Goal: Task Accomplishment & Management: Manage account settings

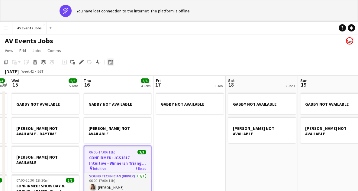
click at [110, 63] on icon at bounding box center [111, 63] width 2 height 2
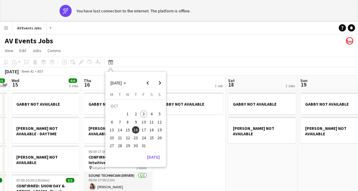
click at [110, 121] on span "6" at bounding box center [111, 121] width 7 height 7
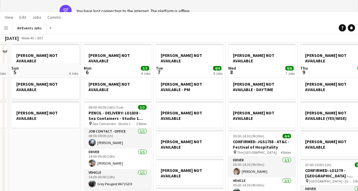
scroll to position [76, 0]
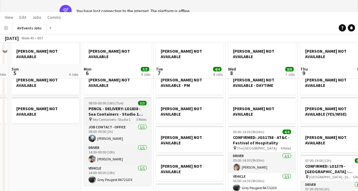
click at [111, 117] on span "Sea Containers - Studio 1" at bounding box center [111, 119] width 38 height 5
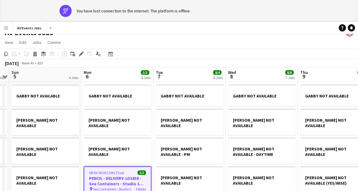
scroll to position [0, 0]
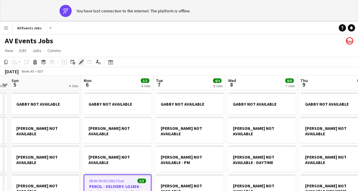
click at [82, 61] on icon at bounding box center [80, 61] width 3 height 3
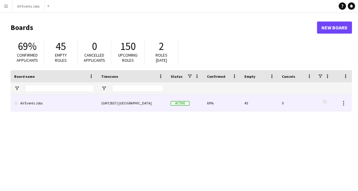
click at [89, 105] on link "AV Events Jobs" at bounding box center [54, 103] width 80 height 17
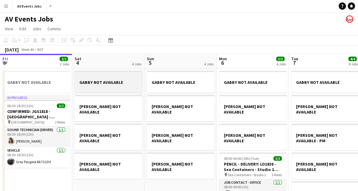
scroll to position [0, 240]
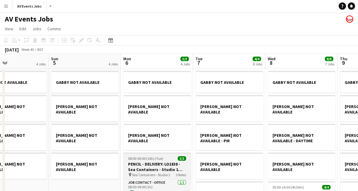
click at [174, 161] on h3 "PENCIL - DELIVERY: LO1838 - Sea Containers - Studio 1 staging" at bounding box center [157, 166] width 68 height 11
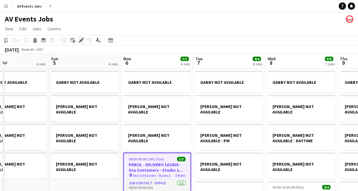
click at [83, 40] on icon "Edit" at bounding box center [81, 40] width 5 height 5
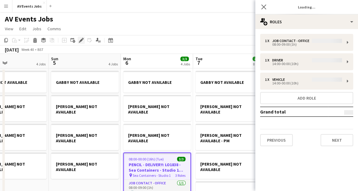
type input "*******"
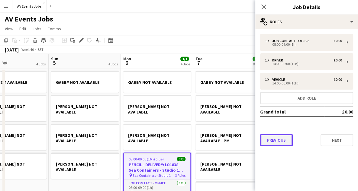
click at [282, 137] on button "Previous" at bounding box center [276, 140] width 33 height 12
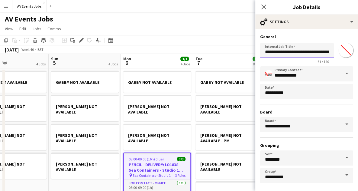
click at [270, 53] on input "**********" at bounding box center [297, 50] width 74 height 15
type input "**********"
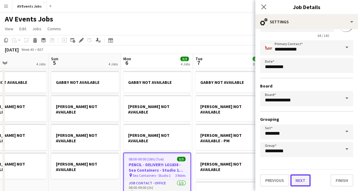
click at [305, 179] on button "Next" at bounding box center [300, 180] width 20 height 12
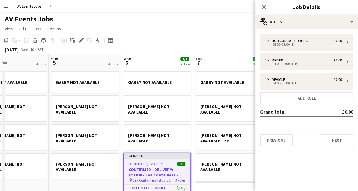
scroll to position [0, 0]
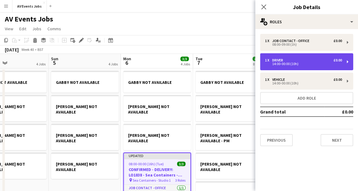
click at [286, 63] on div "14:00-00:00 (10h)" at bounding box center [303, 63] width 77 height 3
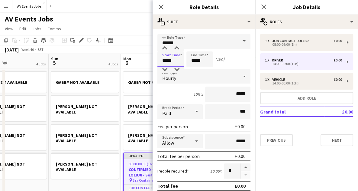
drag, startPoint x: 174, startPoint y: 61, endPoint x: 154, endPoint y: 63, distance: 20.0
type input "*****"
click at [181, 94] on div "12h x *****" at bounding box center [203, 93] width 93 height 15
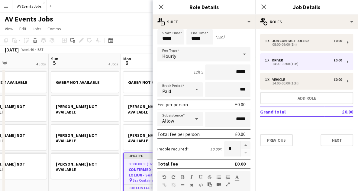
scroll to position [4, 0]
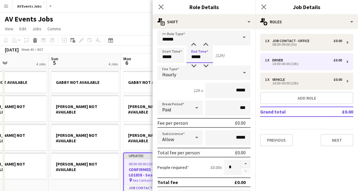
drag, startPoint x: 201, startPoint y: 55, endPoint x: 182, endPoint y: 57, distance: 19.4
click at [182, 57] on div "Start Time ***** End Time ***** (12h)" at bounding box center [203, 55] width 93 height 15
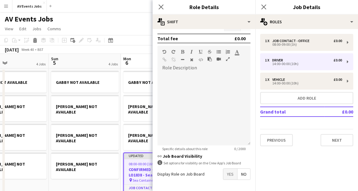
scroll to position [170, 0]
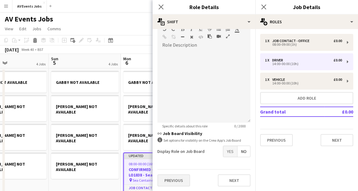
type input "*****"
click at [184, 183] on button "Previous" at bounding box center [173, 180] width 33 height 12
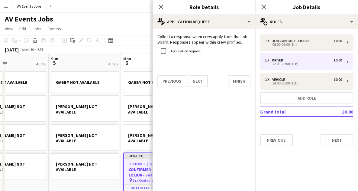
scroll to position [0, 0]
click at [238, 81] on button "Finish" at bounding box center [239, 81] width 23 height 12
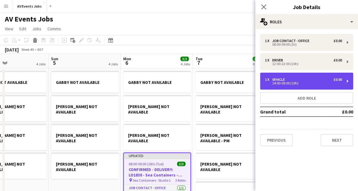
click at [279, 82] on div "14:00-00:00 (10h)" at bounding box center [303, 83] width 77 height 3
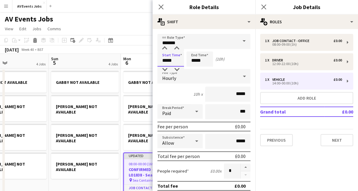
drag, startPoint x: 175, startPoint y: 59, endPoint x: 146, endPoint y: 60, distance: 29.3
type input "*****"
drag, startPoint x: 205, startPoint y: 61, endPoint x: 176, endPoint y: 61, distance: 29.0
click at [176, 61] on div "Start Time ***** End Time ***** (12h)" at bounding box center [203, 58] width 93 height 15
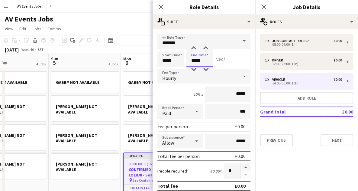
type input "*****"
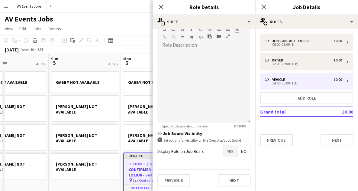
scroll to position [170, 0]
click at [182, 182] on button "Previous" at bounding box center [173, 180] width 33 height 12
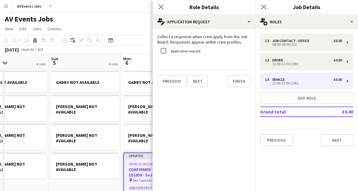
scroll to position [0, 0]
click at [236, 82] on button "Finish" at bounding box center [239, 81] width 23 height 12
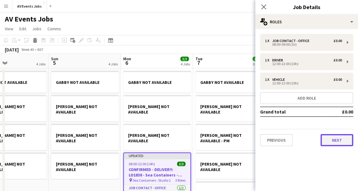
click at [327, 142] on button "Next" at bounding box center [337, 140] width 33 height 12
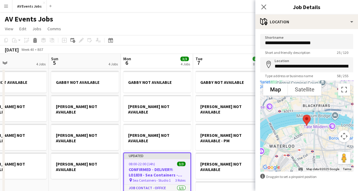
scroll to position [23, 0]
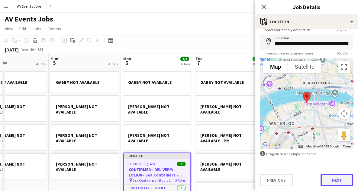
click at [335, 179] on button "Next" at bounding box center [337, 180] width 33 height 12
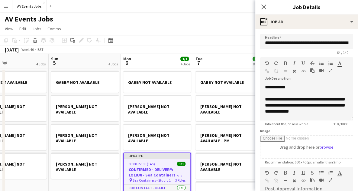
scroll to position [0, 0]
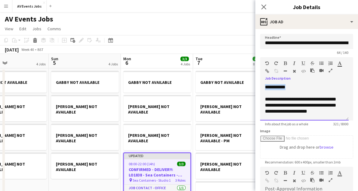
drag, startPoint x: 312, startPoint y: 88, endPoint x: 260, endPoint y: 88, distance: 52.3
click at [260, 88] on form "**********" at bounding box center [306, 164] width 103 height 260
click at [316, 99] on div "**********" at bounding box center [304, 102] width 89 height 36
click at [307, 87] on div "**********" at bounding box center [304, 102] width 89 height 36
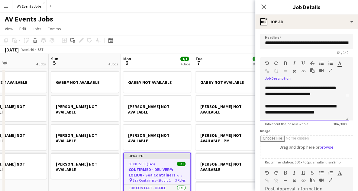
scroll to position [22, 0]
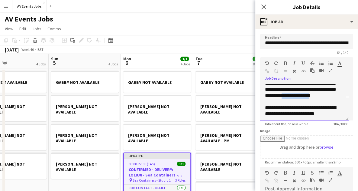
drag, startPoint x: 296, startPoint y: 101, endPoint x: 327, endPoint y: 101, distance: 30.5
click at [327, 101] on div "**********" at bounding box center [304, 102] width 89 height 36
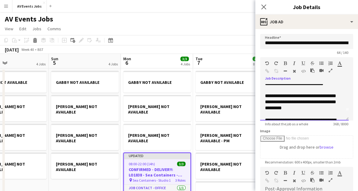
scroll to position [5, 0]
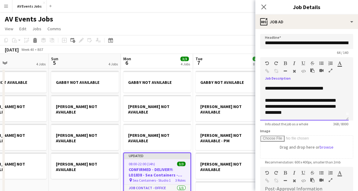
click at [338, 105] on div "**********" at bounding box center [304, 102] width 89 height 36
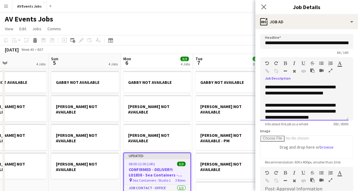
click at [283, 98] on div "**********" at bounding box center [304, 102] width 89 height 36
click at [302, 92] on div "**********" at bounding box center [304, 102] width 89 height 36
drag, startPoint x: 283, startPoint y: 93, endPoint x: 315, endPoint y: 92, distance: 32.1
click at [315, 92] on div "**********" at bounding box center [304, 102] width 89 height 36
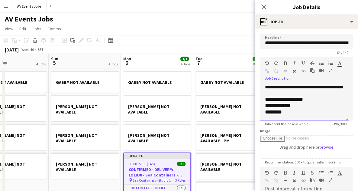
scroll to position [1, 0]
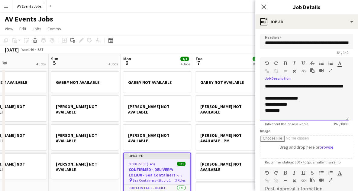
click at [270, 100] on div "**********" at bounding box center [304, 102] width 89 height 36
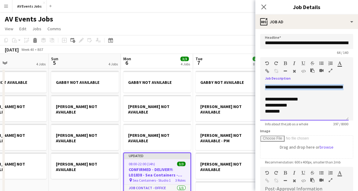
drag, startPoint x: 286, startPoint y: 93, endPoint x: 259, endPoint y: 83, distance: 28.9
click at [259, 83] on form "**********" at bounding box center [306, 164] width 103 height 260
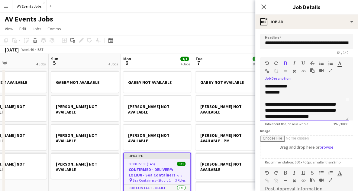
scroll to position [19, 0]
click at [305, 95] on div "********" at bounding box center [302, 92] width 74 height 6
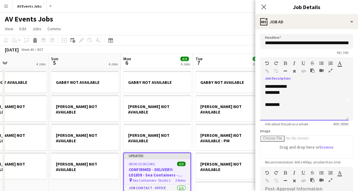
scroll to position [25, 0]
drag, startPoint x: 284, startPoint y: 105, endPoint x: 262, endPoint y: 104, distance: 21.8
click at [262, 104] on div "**********" at bounding box center [304, 102] width 89 height 36
click at [293, 108] on div "**********" at bounding box center [302, 105] width 74 height 6
click at [293, 108] on div "********" at bounding box center [302, 105] width 74 height 6
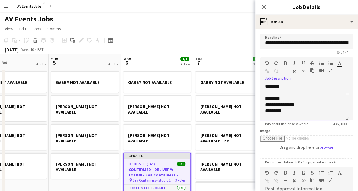
click at [263, 109] on div "**********" at bounding box center [304, 102] width 89 height 36
click at [265, 114] on div "*********" at bounding box center [302, 111] width 74 height 6
click at [269, 108] on div "**********" at bounding box center [302, 105] width 74 height 6
click at [288, 108] on div "**********" at bounding box center [302, 105] width 74 height 6
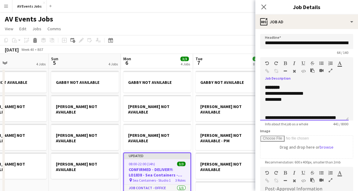
scroll to position [37, 0]
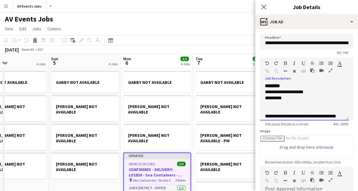
click at [271, 95] on div "**********" at bounding box center [302, 92] width 74 height 6
click at [302, 107] on div at bounding box center [304, 104] width 79 height 6
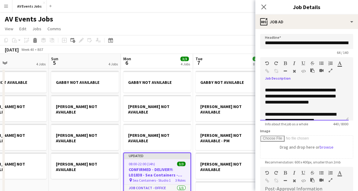
scroll to position [63, 0]
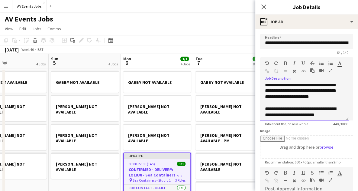
click at [266, 91] on div "**********" at bounding box center [304, 102] width 89 height 36
click at [279, 89] on div "**********" at bounding box center [304, 102] width 89 height 36
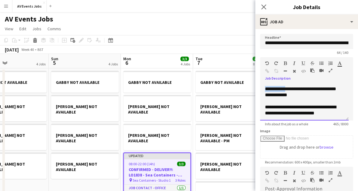
drag, startPoint x: 273, startPoint y: 101, endPoint x: 296, endPoint y: 99, distance: 22.5
click at [296, 99] on div "**********" at bounding box center [304, 102] width 89 height 36
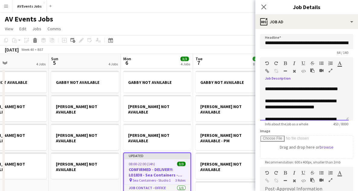
click at [293, 107] on div "**********" at bounding box center [304, 102] width 89 height 36
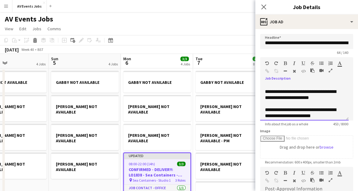
scroll to position [99, 0]
click at [274, 96] on div "**********" at bounding box center [302, 94] width 74 height 48
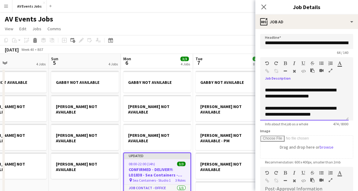
scroll to position [105, 0]
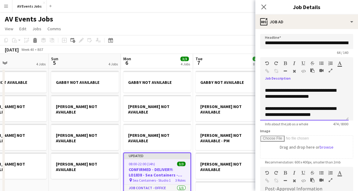
click at [316, 93] on div "**********" at bounding box center [302, 90] width 74 height 54
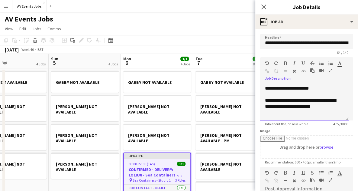
scroll to position [117, 0]
click at [316, 104] on div "**********" at bounding box center [302, 82] width 74 height 54
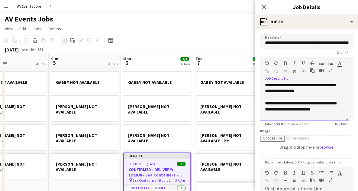
click at [286, 103] on div "**********" at bounding box center [302, 82] width 74 height 60
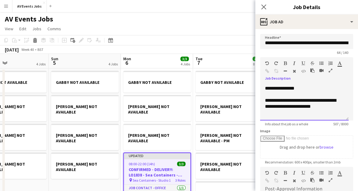
scroll to position [138, 0]
click at [290, 107] on div "**********" at bounding box center [302, 79] width 74 height 60
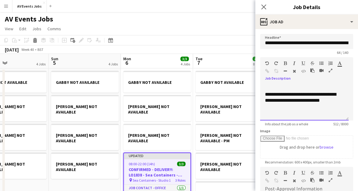
click at [284, 109] on div "**********" at bounding box center [302, 76] width 74 height 66
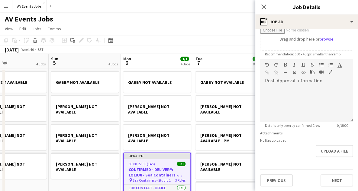
scroll to position [34, 0]
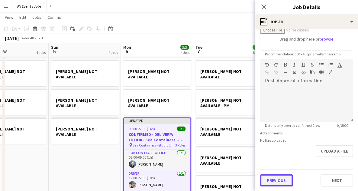
click at [281, 176] on button "Previous" at bounding box center [276, 180] width 33 height 12
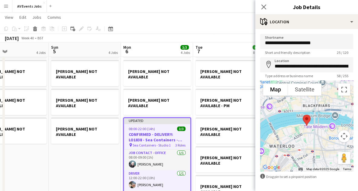
scroll to position [23, 0]
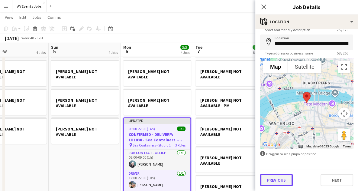
click at [274, 178] on button "Previous" at bounding box center [276, 180] width 33 height 12
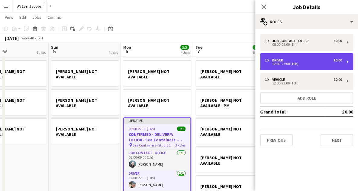
click at [283, 60] on div "Driver" at bounding box center [278, 60] width 13 height 4
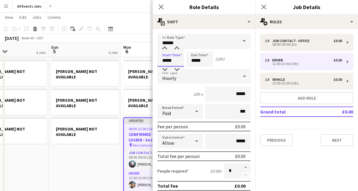
click at [170, 58] on input "*****" at bounding box center [170, 58] width 27 height 15
type input "*****"
click at [163, 50] on div at bounding box center [165, 48] width 12 height 6
click at [196, 60] on input "*****" at bounding box center [199, 58] width 27 height 15
type input "*****"
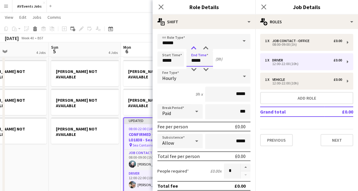
click at [193, 47] on div at bounding box center [194, 48] width 12 height 6
click at [225, 63] on div "Start Time ***** End Time ***** (10h)" at bounding box center [203, 58] width 93 height 15
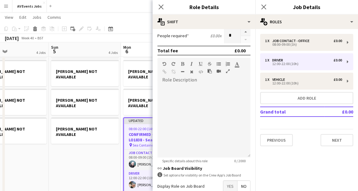
scroll to position [170, 0]
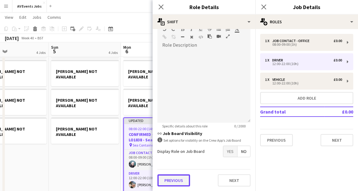
click at [176, 179] on button "Previous" at bounding box center [173, 180] width 33 height 12
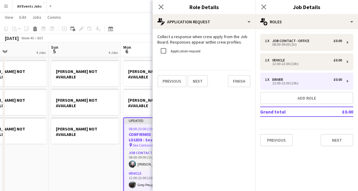
scroll to position [0, 0]
click at [236, 79] on button "Finish" at bounding box center [239, 81] width 23 height 12
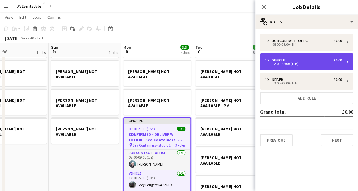
click at [283, 64] on div "12:00-22:00 (10h)" at bounding box center [303, 63] width 77 height 3
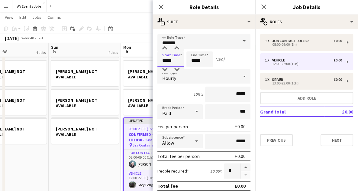
click at [165, 60] on input "*****" at bounding box center [170, 58] width 27 height 15
type input "*****"
click at [164, 48] on div at bounding box center [165, 48] width 12 height 6
click at [194, 58] on input "*****" at bounding box center [199, 58] width 27 height 15
type input "*****"
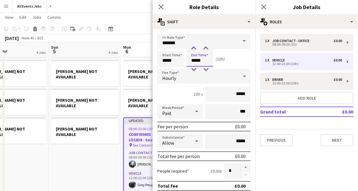
click at [193, 47] on div at bounding box center [194, 48] width 12 height 6
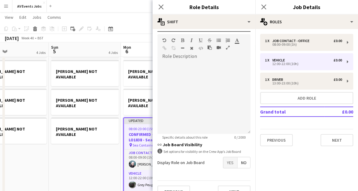
scroll to position [170, 0]
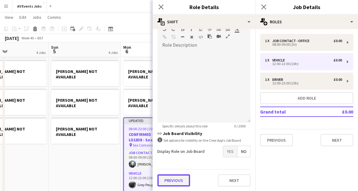
click at [167, 182] on button "Previous" at bounding box center [173, 180] width 33 height 12
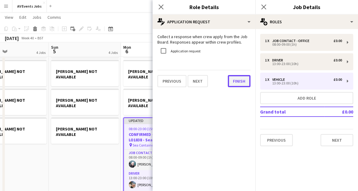
click at [238, 76] on button "Finish" at bounding box center [239, 81] width 23 height 12
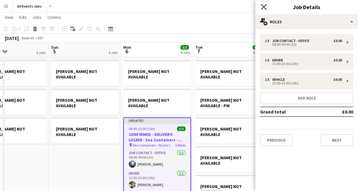
click at [263, 5] on icon "Close pop-in" at bounding box center [264, 7] width 6 height 6
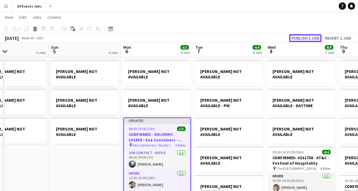
click at [302, 36] on button "Publish 1 job" at bounding box center [305, 38] width 32 height 8
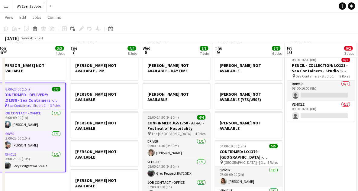
scroll to position [69, 0]
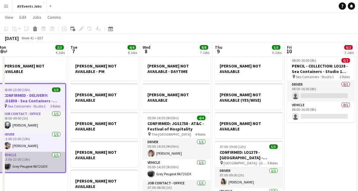
click at [40, 153] on app-card-role "Vehicle 1/1 13:00-23:00 (10h) Grey Peugeot RA72GDX" at bounding box center [32, 161] width 66 height 21
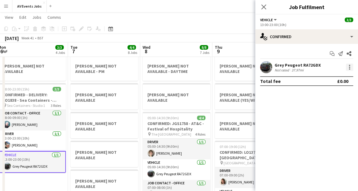
click at [349, 66] on div at bounding box center [349, 66] width 1 height 1
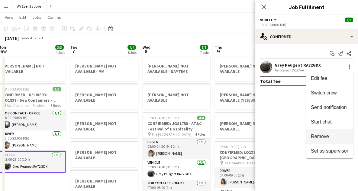
click at [326, 139] on button "Remove" at bounding box center [329, 136] width 47 height 15
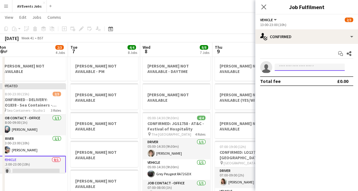
click at [316, 67] on input at bounding box center [310, 66] width 70 height 7
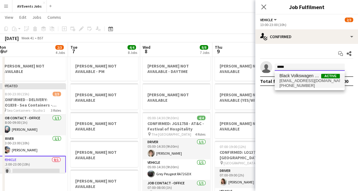
type input "*****"
click at [307, 80] on span "blackvolkswagen_ov21tzb@av-events.co.uk" at bounding box center [310, 80] width 60 height 5
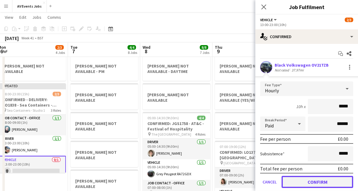
click at [323, 182] on button "Confirm" at bounding box center [318, 182] width 72 height 12
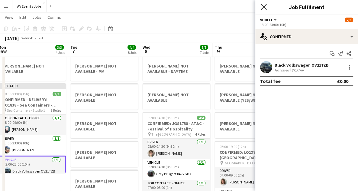
click at [265, 7] on icon "Close pop-in" at bounding box center [264, 7] width 6 height 6
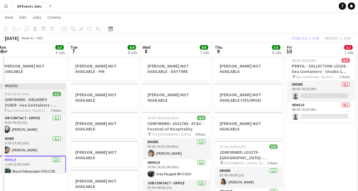
click at [32, 97] on h3 "CONFIRMED - DELIVERY: LO1838 - Sea Containers - Studio 1 staging" at bounding box center [32, 102] width 68 height 11
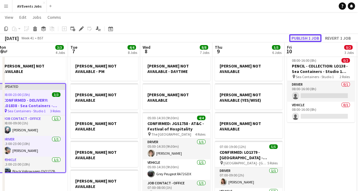
click at [303, 38] on button "Publish 1 job" at bounding box center [305, 38] width 32 height 8
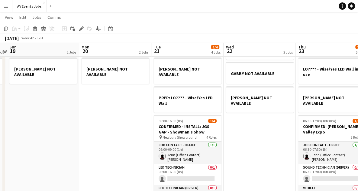
scroll to position [37, 0]
click at [112, 28] on icon "Date picker" at bounding box center [110, 28] width 5 height 5
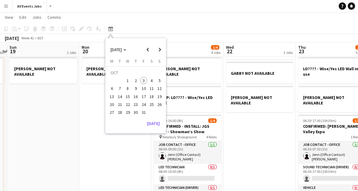
click at [138, 89] on span "9" at bounding box center [135, 88] width 7 height 7
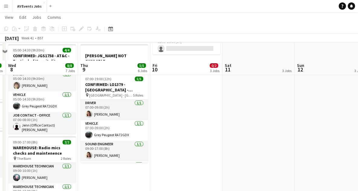
scroll to position [125, 0]
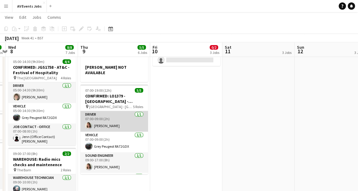
click at [119, 111] on app-card-role "Driver 1/1 07:00-09:00 (2h) Jacob Day" at bounding box center [114, 121] width 68 height 21
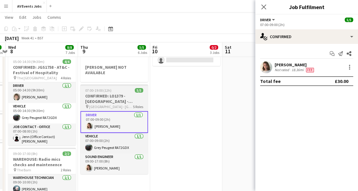
click at [112, 93] on h3 "CONFIRMED: LO1379 - [GEOGRAPHIC_DATA] - Differentia Consulting | Conference" at bounding box center [114, 98] width 68 height 11
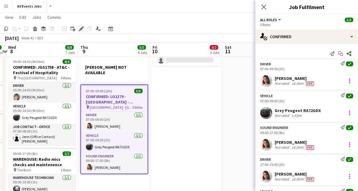
click at [81, 30] on icon "Edit" at bounding box center [81, 28] width 5 height 5
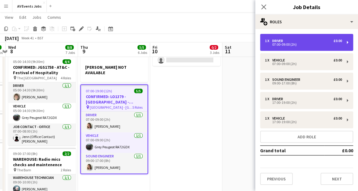
click at [298, 46] on div "1 x Driver £0.00 07:00-09:00 (2h)" at bounding box center [306, 42] width 93 height 17
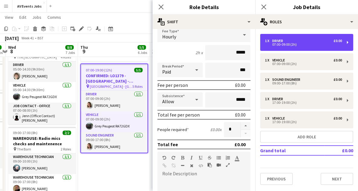
scroll to position [0, 0]
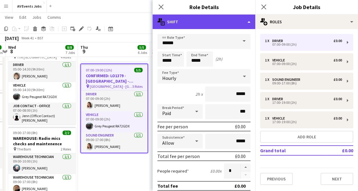
click at [244, 21] on div "multiple-actions-text Shift" at bounding box center [204, 22] width 103 height 15
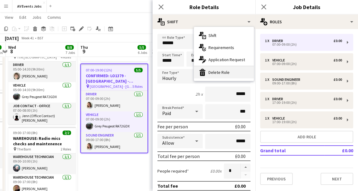
click at [224, 73] on div "bin-2 Delete Role" at bounding box center [224, 72] width 60 height 12
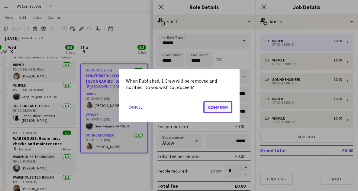
click at [222, 109] on button "Confirm" at bounding box center [217, 107] width 29 height 12
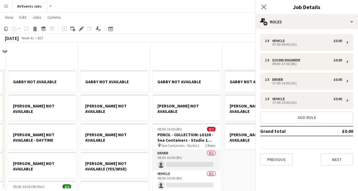
scroll to position [146, 0]
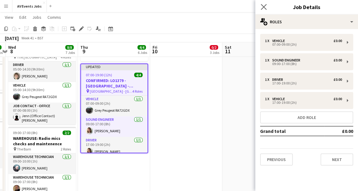
click at [262, 3] on app-icon "Close pop-in" at bounding box center [264, 7] width 9 height 9
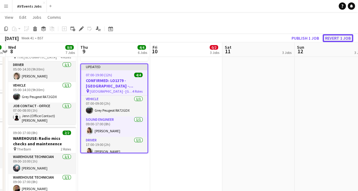
click at [338, 36] on button "Revert 1 job" at bounding box center [338, 38] width 31 height 8
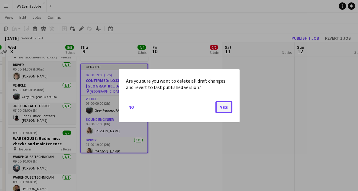
click at [227, 109] on button "Yes" at bounding box center [223, 107] width 17 height 12
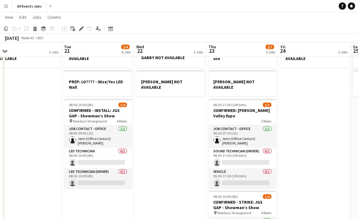
scroll to position [52, 0]
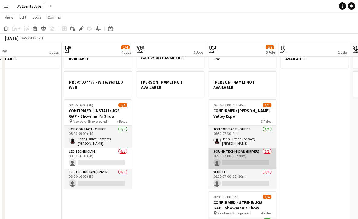
click at [251, 153] on app-card-role "Sound technician (Driver) 0/1 06:30-17:00 (10h30m) single-neutral-actions" at bounding box center [243, 158] width 68 height 21
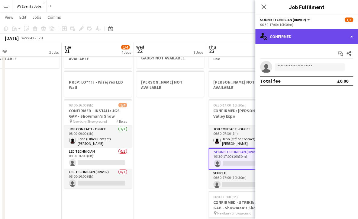
click at [283, 35] on div "single-neutral-actions-check-2 Confirmed" at bounding box center [306, 36] width 103 height 15
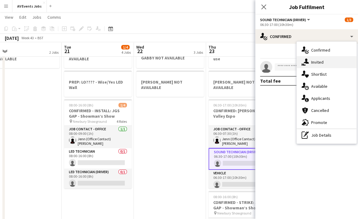
click at [305, 61] on icon "single-neutral-actions-share-1" at bounding box center [305, 62] width 7 height 7
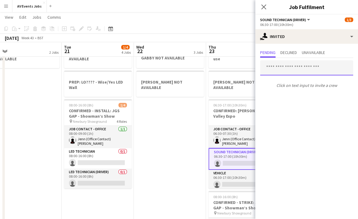
click at [299, 70] on input "text" at bounding box center [306, 67] width 93 height 15
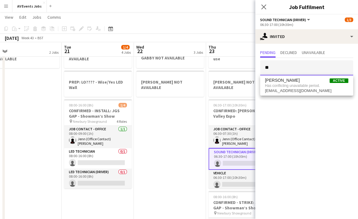
type input "*"
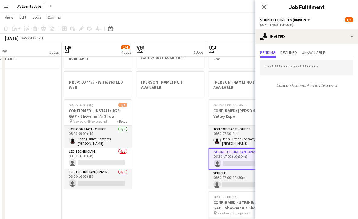
click at [298, 108] on mat-expansion-panel "user-plus Invited Pending Declined Unavailable Click on text input to invite a …" at bounding box center [306, 132] width 103 height 176
click at [194, 126] on app-date-cell "DELIVERY: LO???? - Wise/Yes LED Wall GABBY NOT AVAILABLE MAIR NOT AVAILABLE" at bounding box center [170, 188] width 72 height 347
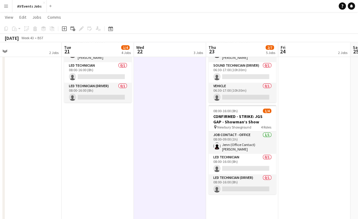
scroll to position [139, 0]
click at [194, 126] on app-date-cell "DELIVERY: LO???? - Wise/Yes LED Wall GABBY NOT AVAILABLE MAIR NOT AVAILABLE" at bounding box center [170, 102] width 72 height 347
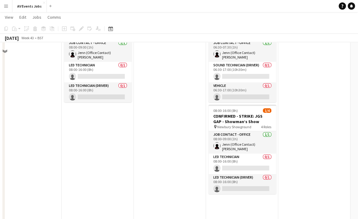
scroll to position [0, 0]
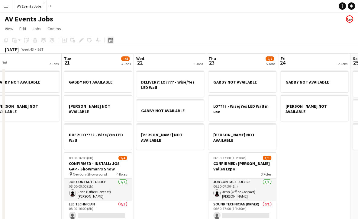
click at [110, 41] on icon "Date picker" at bounding box center [110, 40] width 5 height 5
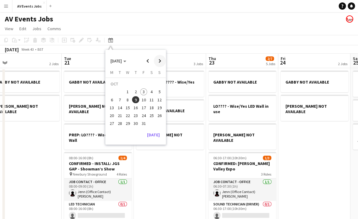
click at [160, 61] on span "Next month" at bounding box center [160, 61] width 12 height 12
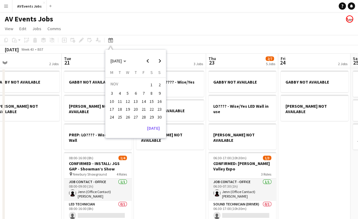
click at [159, 101] on span "16" at bounding box center [159, 101] width 7 height 7
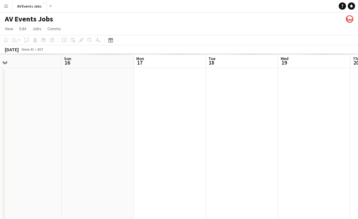
scroll to position [0, 208]
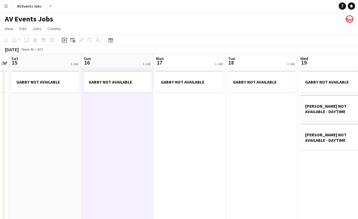
click at [64, 40] on icon at bounding box center [64, 40] width 3 height 3
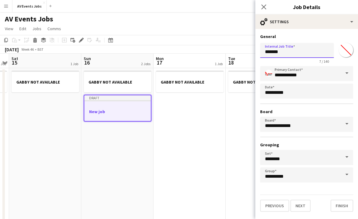
drag, startPoint x: 283, startPoint y: 53, endPoint x: 248, endPoint y: 52, distance: 34.8
click at [248, 52] on body "Menu Boards Boards Boards All jobs Status Workforce Workforce My Workforce Recr…" at bounding box center [179, 207] width 358 height 415
click at [262, 6] on icon "Close pop-in" at bounding box center [264, 7] width 6 height 6
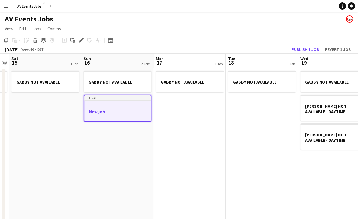
click at [113, 44] on app-toolbar "Copy Paste Paste Ctrl+V Paste with crew Ctrl+Shift+V Paste linked Job Delete Gr…" at bounding box center [179, 40] width 358 height 10
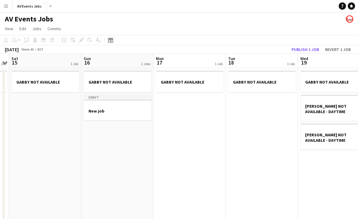
click at [113, 42] on div "Date picker" at bounding box center [110, 40] width 7 height 7
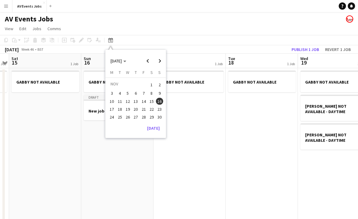
click at [111, 108] on span "17" at bounding box center [111, 109] width 7 height 7
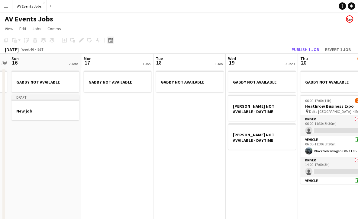
click at [111, 40] on icon "Date picker" at bounding box center [110, 40] width 5 height 5
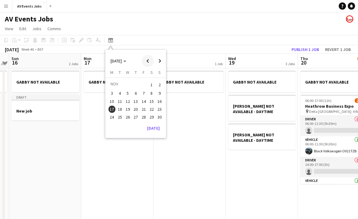
click at [147, 64] on span "Previous month" at bounding box center [148, 61] width 12 height 12
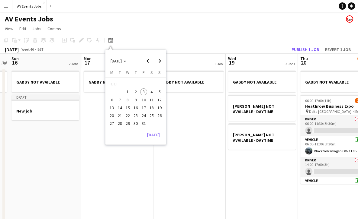
click at [109, 107] on span "13" at bounding box center [111, 107] width 7 height 7
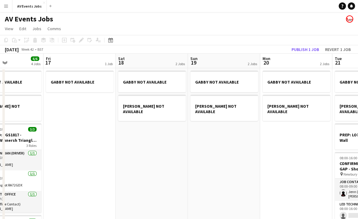
scroll to position [0, 172]
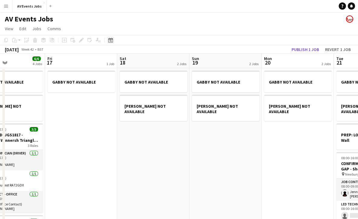
click at [112, 42] on icon "Date picker" at bounding box center [110, 40] width 5 height 5
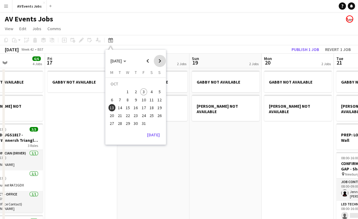
click at [157, 62] on span "Next month" at bounding box center [160, 61] width 12 height 12
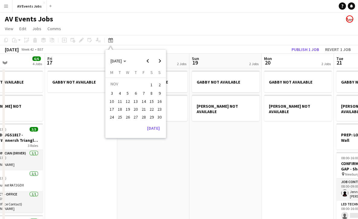
click at [112, 116] on span "24" at bounding box center [111, 117] width 7 height 7
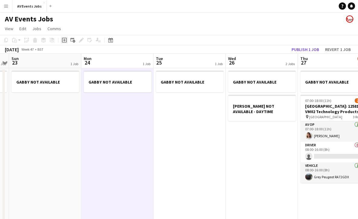
click at [63, 39] on icon "Add job" at bounding box center [64, 40] width 5 height 5
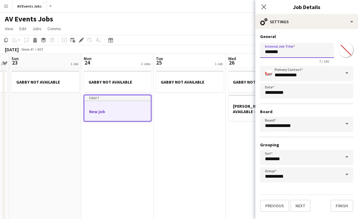
drag, startPoint x: 287, startPoint y: 49, endPoint x: 245, endPoint y: 48, distance: 41.4
click at [245, 48] on body "Menu Boards Boards Boards All jobs Status Workforce Workforce My Workforce Recr…" at bounding box center [179, 207] width 358 height 415
type input "*"
type input "**********"
click at [344, 190] on button "Finish" at bounding box center [342, 206] width 23 height 12
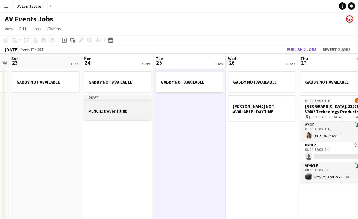
click at [116, 114] on div at bounding box center [118, 116] width 68 height 5
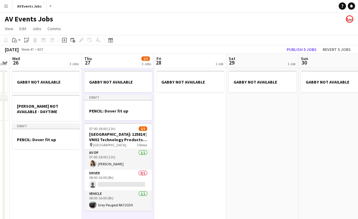
scroll to position [0, 207]
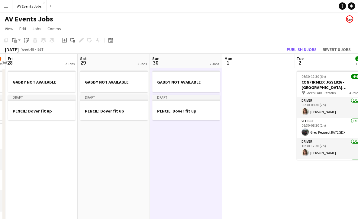
scroll to position [0, 212]
click at [296, 51] on button "Publish 8 jobs" at bounding box center [301, 50] width 35 height 8
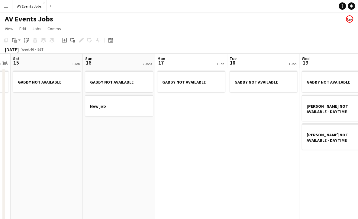
scroll to position [0, 134]
click at [110, 38] on icon "Date picker" at bounding box center [110, 40] width 5 height 5
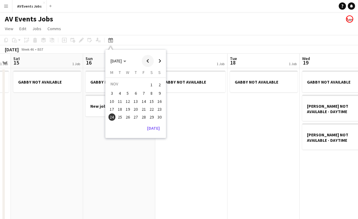
click at [148, 61] on span "Previous month" at bounding box center [148, 61] width 12 height 12
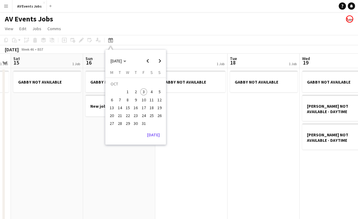
click at [140, 92] on span "3" at bounding box center [143, 92] width 7 height 7
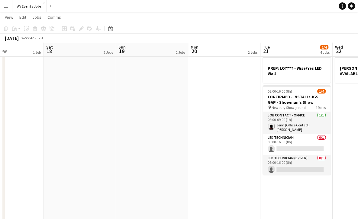
scroll to position [0, 178]
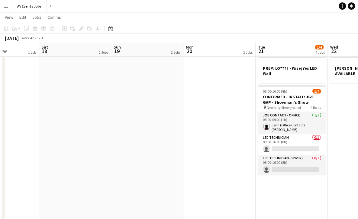
click at [156, 160] on app-date-cell "GABBY NOT AVAILABLE MAIR NOT AVAILABLE" at bounding box center [147, 175] width 72 height 347
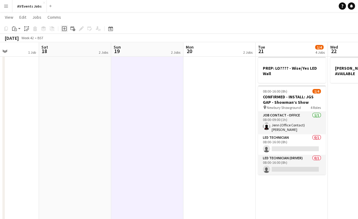
click at [65, 31] on icon at bounding box center [64, 28] width 5 height 5
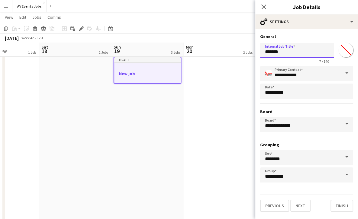
drag, startPoint x: 286, startPoint y: 54, endPoint x: 258, endPoint y: 53, distance: 28.1
click at [258, 53] on form "**********" at bounding box center [306, 123] width 103 height 178
type input "*"
type input "**********"
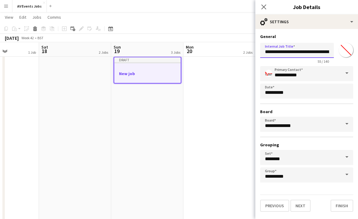
scroll to position [0, 62]
click at [304, 190] on button "Next" at bounding box center [300, 206] width 20 height 12
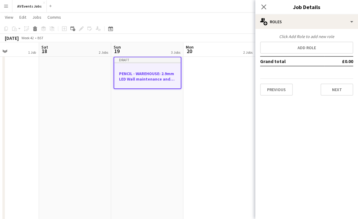
scroll to position [0, 0]
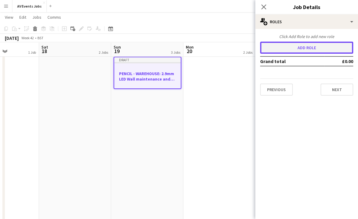
click at [312, 49] on button "Add role" at bounding box center [306, 48] width 93 height 12
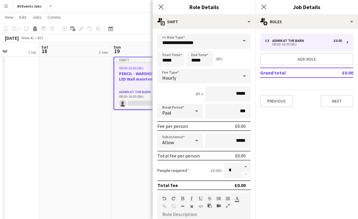
click at [238, 41] on span at bounding box center [244, 41] width 13 height 15
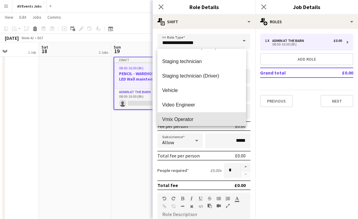
scroll to position [305, 0]
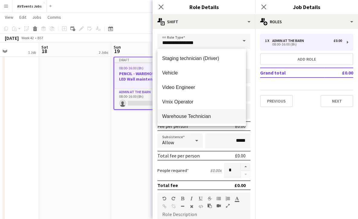
click at [213, 119] on span "Warehouse Technician" at bounding box center [201, 117] width 79 height 6
type input "**********"
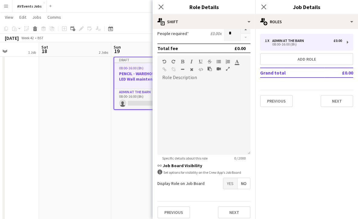
scroll to position [141, 0]
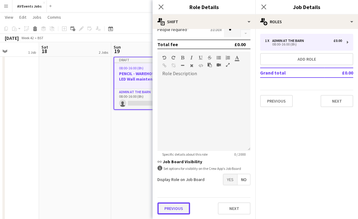
click at [183, 190] on button "Previous" at bounding box center [173, 209] width 33 height 12
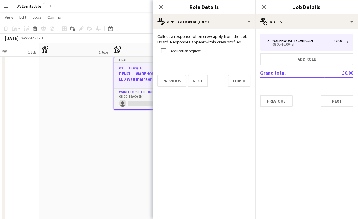
scroll to position [0, 0]
click at [242, 82] on button "Finish" at bounding box center [239, 81] width 23 height 12
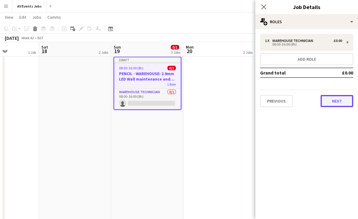
click at [342, 101] on button "Next" at bounding box center [337, 101] width 33 height 12
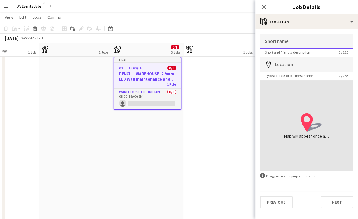
click at [315, 42] on input "Shortname" at bounding box center [306, 41] width 93 height 15
type input "********"
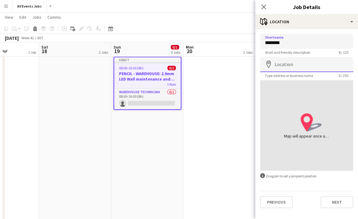
click at [300, 66] on input "Location" at bounding box center [306, 64] width 93 height 15
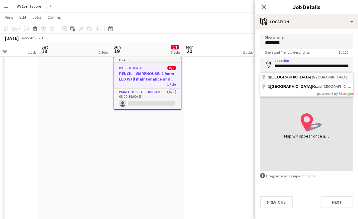
type input "**********"
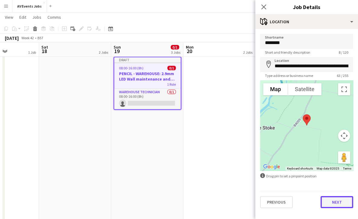
click at [341, 190] on button "Next" at bounding box center [337, 202] width 33 height 12
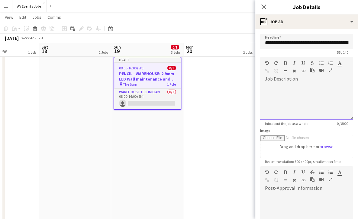
click at [317, 87] on div at bounding box center [306, 102] width 93 height 36
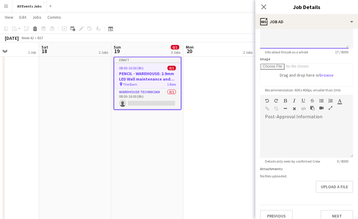
scroll to position [79, 0]
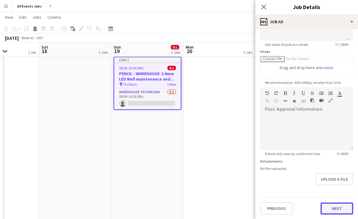
click at [332, 190] on button "Next" at bounding box center [337, 209] width 33 height 12
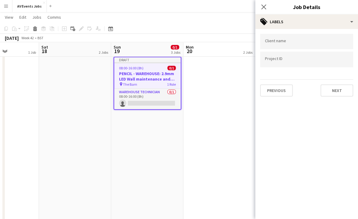
scroll to position [0, 0]
click at [312, 43] on input "Type to search client labels..." at bounding box center [306, 41] width 83 height 5
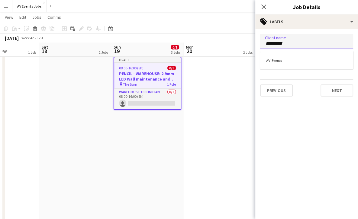
type input "*********"
click at [288, 60] on div "AV Events" at bounding box center [306, 60] width 93 height 15
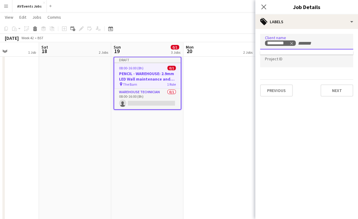
click at [300, 61] on input "Type to search project ID labels..." at bounding box center [306, 59] width 83 height 5
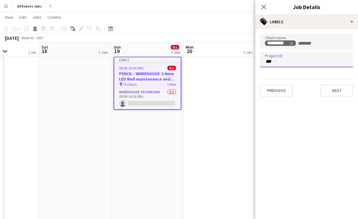
type input "****"
click at [343, 91] on button "Next" at bounding box center [337, 91] width 33 height 12
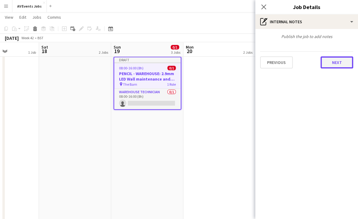
click at [340, 62] on button "Next" at bounding box center [337, 63] width 33 height 12
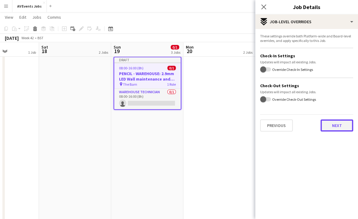
click at [340, 130] on button "Next" at bounding box center [337, 126] width 33 height 12
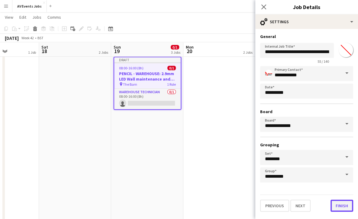
click at [345, 190] on button "Finish" at bounding box center [342, 206] width 23 height 12
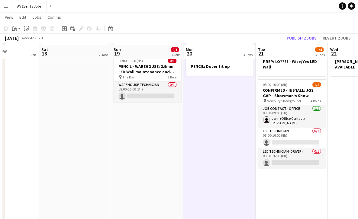
scroll to position [75, 0]
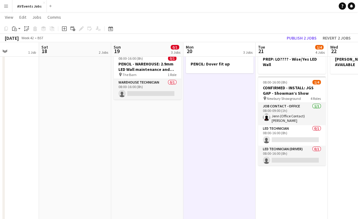
click at [291, 183] on app-date-cell "GABBY NOT AVAILABLE MAIR NOT AVAILABLE PREP: LO???? - Wise/Yes LED Wall 08:00-1…" at bounding box center [292, 165] width 72 height 347
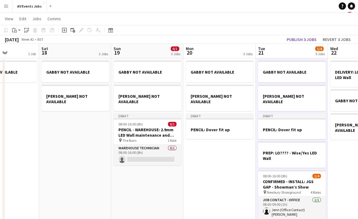
scroll to position [10, 0]
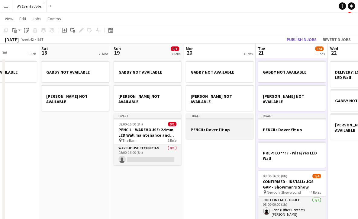
click at [231, 127] on h3 "PENCIL: Dover fit up" at bounding box center [220, 129] width 68 height 5
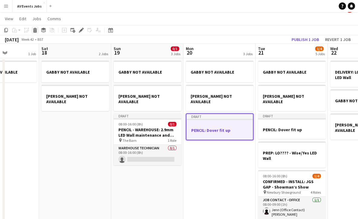
click at [32, 29] on div "Delete" at bounding box center [34, 30] width 7 height 7
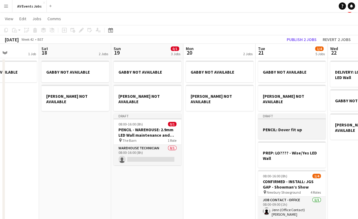
click at [296, 127] on h3 "PENCIL: Dover fit up" at bounding box center [292, 129] width 68 height 5
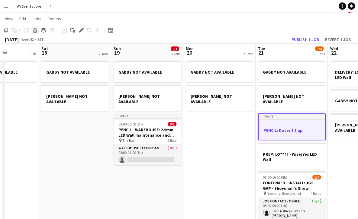
click at [35, 31] on icon at bounding box center [35, 31] width 3 height 3
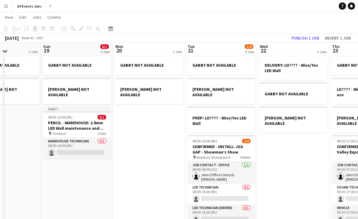
scroll to position [16, 0]
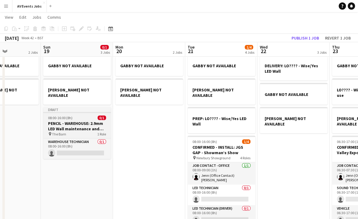
click at [83, 123] on h3 "PENCIL - WAREHOUSE: 2.9mm LED Wall maintenance and prep" at bounding box center [77, 126] width 68 height 11
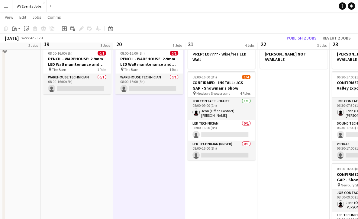
scroll to position [88, 0]
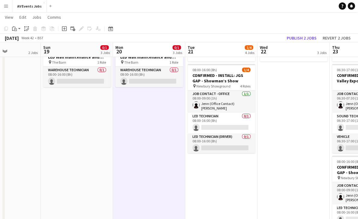
click at [234, 178] on app-date-cell "GABBY NOT AVAILABLE MAIR NOT AVAILABLE PREP: LO???? - Wise/Yes LED Wall 08:00-1…" at bounding box center [221, 153] width 72 height 347
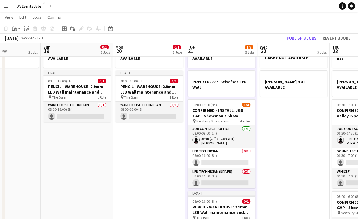
scroll to position [52, 0]
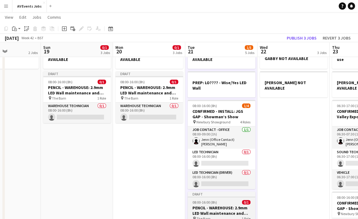
click at [227, 190] on h3 "PENCIL - WAREHOUSE: 2.9mm LED Wall maintenance and prep" at bounding box center [222, 210] width 68 height 11
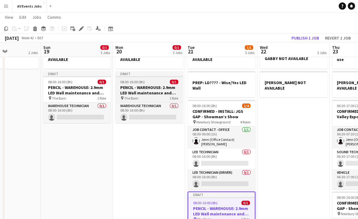
click at [156, 85] on h3 "PENCIL - WAREHOUSE: 2.9mm LED Wall maintenance and prep" at bounding box center [149, 90] width 68 height 11
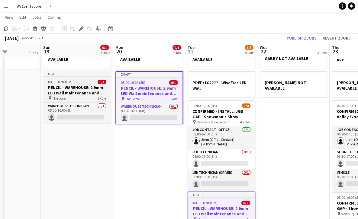
click at [79, 85] on h3 "PENCIL - WAREHOUSE: 2.9mm LED Wall maintenance and prep" at bounding box center [77, 90] width 68 height 11
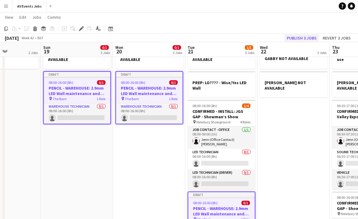
click at [307, 37] on button "Publish 3 jobs" at bounding box center [301, 38] width 35 height 8
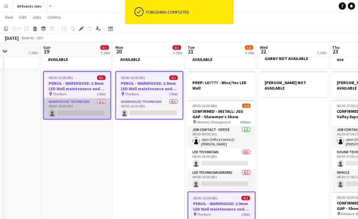
click at [85, 101] on app-card-role "Warehouse Technician 0/1 08:00-16:00 (8h) single-neutral-actions" at bounding box center [77, 109] width 66 height 21
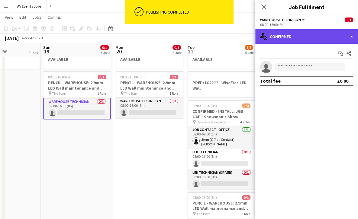
click at [316, 40] on div "single-neutral-actions-check-2 Confirmed" at bounding box center [306, 36] width 103 height 15
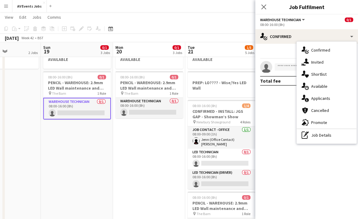
click at [281, 118] on mat-expansion-panel "check Confirmed Start chat Share single-neutral-actions Total fee £0.00" at bounding box center [306, 132] width 103 height 176
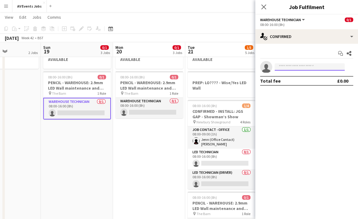
click at [307, 68] on input at bounding box center [310, 66] width 70 height 7
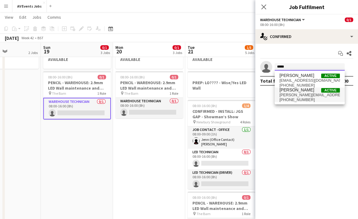
type input "*****"
click at [315, 99] on span "+447483822944" at bounding box center [310, 100] width 60 height 5
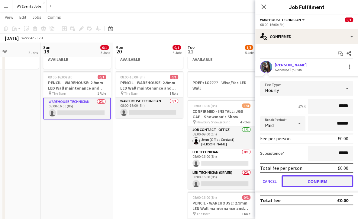
click at [324, 184] on button "Confirm" at bounding box center [318, 182] width 72 height 12
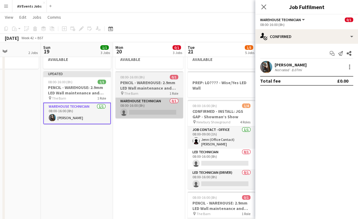
click at [157, 103] on app-card-role "Warehouse Technician 0/1 08:00-16:00 (8h) single-neutral-actions" at bounding box center [149, 108] width 68 height 21
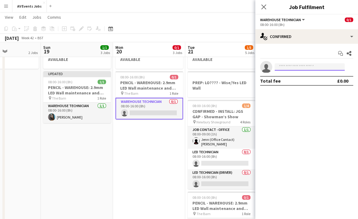
click at [329, 68] on input at bounding box center [310, 66] width 70 height 7
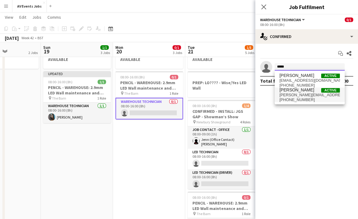
type input "*****"
click at [320, 96] on span "ollie@thehatchetts.co.uk" at bounding box center [310, 95] width 60 height 5
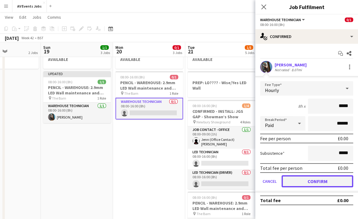
click at [323, 183] on button "Confirm" at bounding box center [318, 182] width 72 height 12
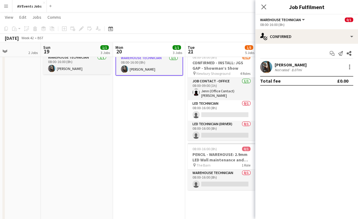
scroll to position [101, 0]
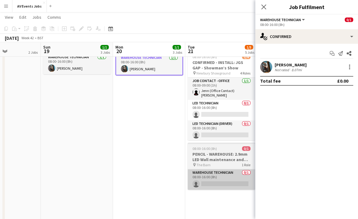
click at [224, 179] on app-card-role "Warehouse Technician 0/1 08:00-16:00 (8h) single-neutral-actions" at bounding box center [222, 180] width 68 height 21
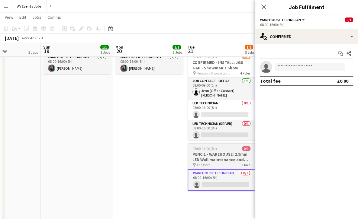
click at [219, 147] on app-job-card "08:00-16:00 (8h) 0/1 PENCIL - WAREHOUSE: 2.9mm LED Wall maintenance and prep pi…" at bounding box center [222, 167] width 68 height 48
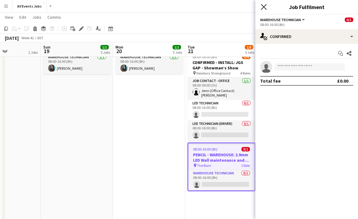
click at [263, 7] on icon at bounding box center [264, 7] width 6 height 6
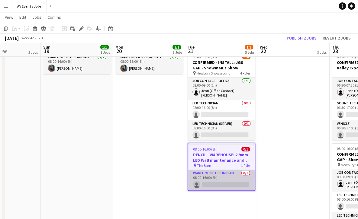
click at [226, 175] on app-card-role "Warehouse Technician 0/1 08:00-16:00 (8h) single-neutral-actions" at bounding box center [221, 180] width 66 height 21
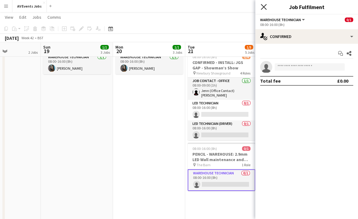
click at [265, 6] on icon at bounding box center [264, 7] width 6 height 6
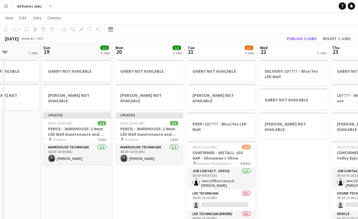
scroll to position [10, 0]
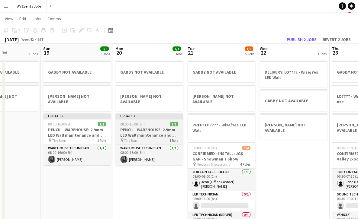
click at [146, 127] on h3 "PENCIL - WAREHOUSE: 2.9mm LED Wall maintenance and prep" at bounding box center [149, 132] width 68 height 11
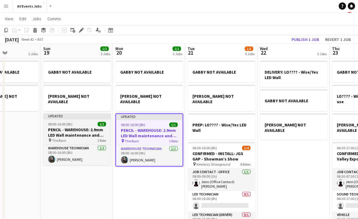
click at [89, 127] on h3 "PENCIL - WAREHOUSE: 2.9mm LED Wall maintenance and prep" at bounding box center [77, 132] width 68 height 11
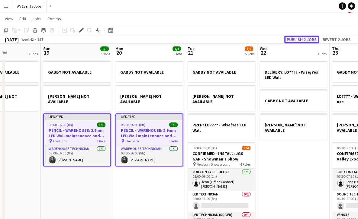
click at [305, 40] on button "Publish 2 jobs" at bounding box center [301, 40] width 35 height 8
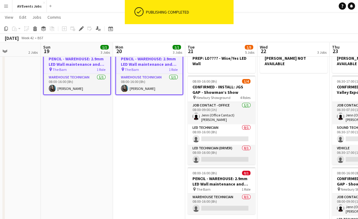
scroll to position [90, 0]
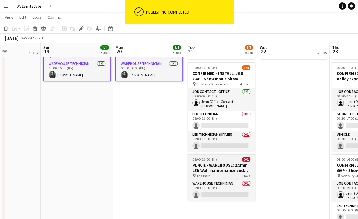
click at [235, 163] on h3 "PENCIL - WAREHOUSE: 2.9mm LED Wall maintenance and prep" at bounding box center [222, 168] width 68 height 11
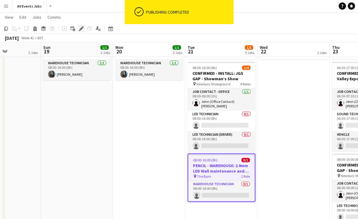
click at [79, 30] on icon at bounding box center [80, 31] width 2 height 2
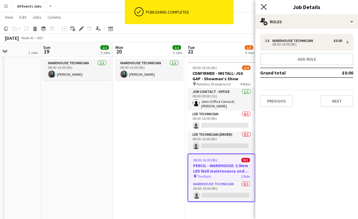
click at [263, 7] on icon "Close pop-in" at bounding box center [264, 7] width 6 height 6
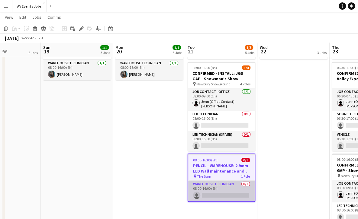
click at [235, 189] on app-card-role "Warehouse Technician 0/1 08:00-16:00 (8h) single-neutral-actions" at bounding box center [221, 191] width 66 height 21
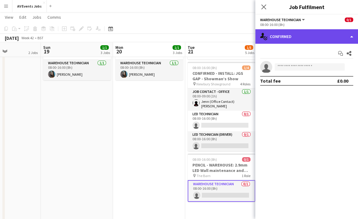
click at [291, 35] on div "single-neutral-actions-check-2 Confirmed" at bounding box center [306, 36] width 103 height 15
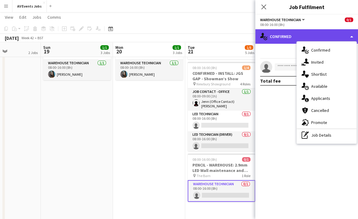
click at [290, 36] on div "single-neutral-actions-check-2 Confirmed" at bounding box center [306, 36] width 103 height 15
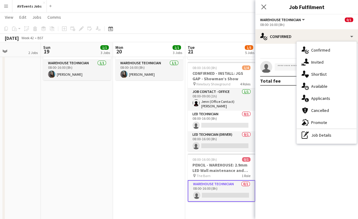
click at [291, 90] on div "Start chat Share single-neutral-actions Total fee £0.00" at bounding box center [306, 67] width 103 height 47
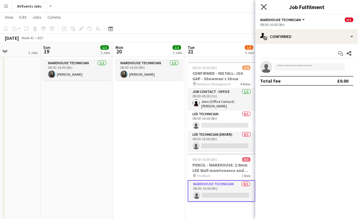
click at [265, 8] on icon at bounding box center [264, 7] width 6 height 6
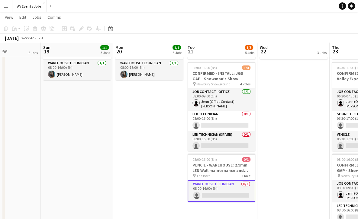
click at [161, 104] on app-date-cell "GABBY NOT AVAILABLE MAIR NOT AVAILABLE 08:00-16:00 (8h) 1/1 PENCIL - WAREHOUSE:…" at bounding box center [149, 151] width 72 height 347
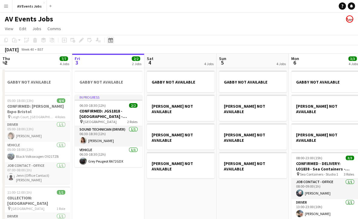
click at [109, 40] on icon "Date picker" at bounding box center [110, 40] width 5 height 5
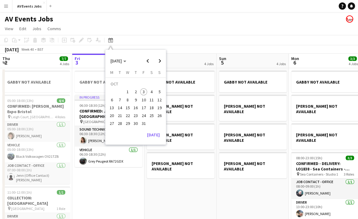
click at [157, 108] on span "19" at bounding box center [159, 107] width 7 height 7
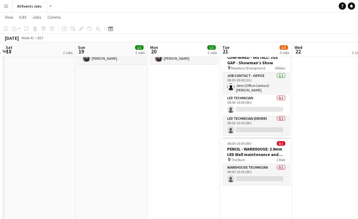
scroll to position [106, 0]
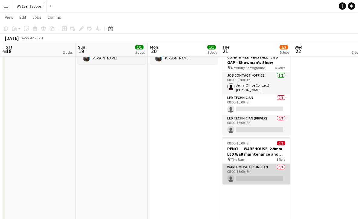
click at [251, 164] on app-card-role "Warehouse Technician 0/1 08:00-16:00 (8h) single-neutral-actions" at bounding box center [256, 174] width 68 height 21
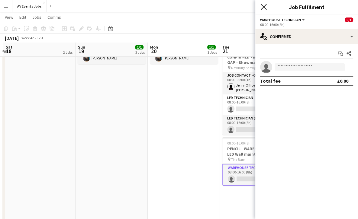
click at [266, 4] on icon "Close pop-in" at bounding box center [264, 7] width 6 height 6
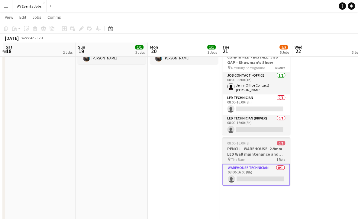
click at [257, 146] on h3 "PENCIL - WAREHOUSE: 2.9mm LED Wall maintenance and prep" at bounding box center [256, 151] width 68 height 11
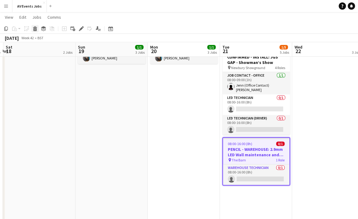
click at [36, 28] on icon "Delete" at bounding box center [35, 28] width 5 height 5
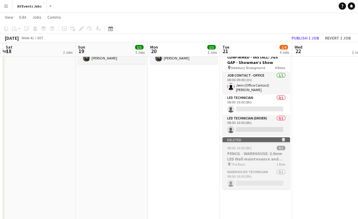
click at [248, 151] on h3 "PENCIL - WAREHOUSE: 2.9mm LED Wall maintenance and prep" at bounding box center [256, 156] width 68 height 11
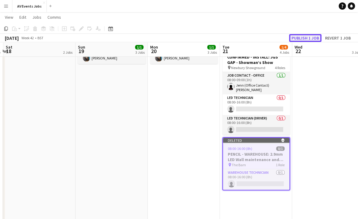
click at [309, 37] on button "Publish 1 job" at bounding box center [305, 38] width 32 height 8
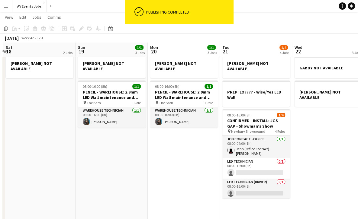
scroll to position [43, 0]
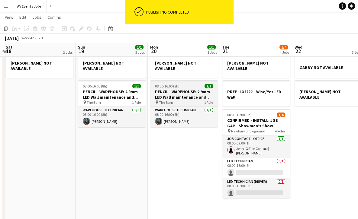
click at [168, 100] on span "The Barn" at bounding box center [166, 102] width 14 height 5
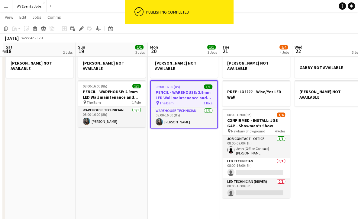
click at [240, 202] on app-date-cell "GABBY NOT AVAILABLE MAIR NOT AVAILABLE PREP: LO???? - Wise/Yes LED Wall 08:00-1…" at bounding box center [256, 198] width 72 height 347
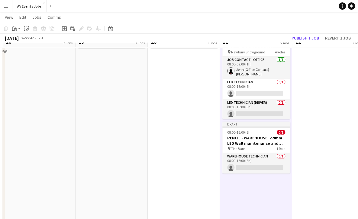
scroll to position [130, 0]
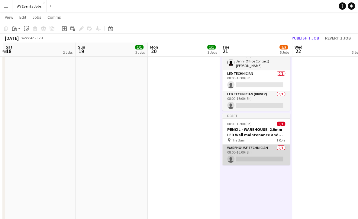
click at [244, 153] on app-card-role "Warehouse Technician 0/1 08:00-16:00 (8h) single-neutral-actions" at bounding box center [256, 155] width 68 height 21
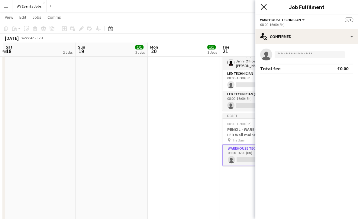
click at [262, 9] on icon "Close pop-in" at bounding box center [264, 7] width 6 height 6
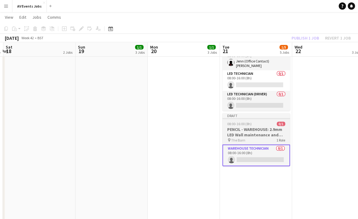
click at [270, 122] on div "08:00-16:00 (8h) 0/1" at bounding box center [256, 124] width 68 height 5
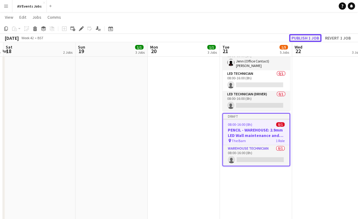
click at [303, 37] on button "Publish 1 job" at bounding box center [305, 38] width 32 height 8
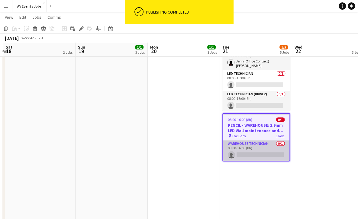
click at [267, 144] on app-card-role "Warehouse Technician 0/1 08:00-16:00 (8h) single-neutral-actions" at bounding box center [256, 151] width 66 height 21
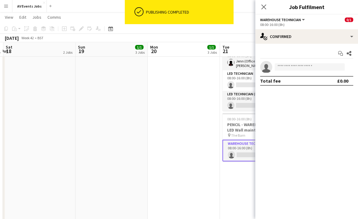
click at [189, 112] on app-date-cell "GABBY NOT AVAILABLE MAIR NOT AVAILABLE 08:00-16:00 (8h) 1/1 PENCIL - WAREHOUSE:…" at bounding box center [184, 110] width 72 height 347
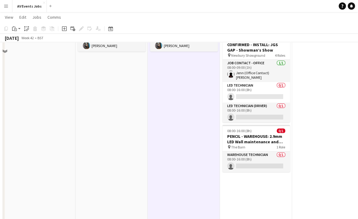
scroll to position [126, 0]
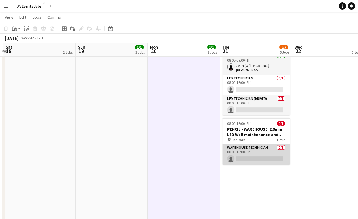
click at [252, 144] on app-card-role "Warehouse Technician 0/1 08:00-16:00 (8h) single-neutral-actions" at bounding box center [256, 154] width 68 height 21
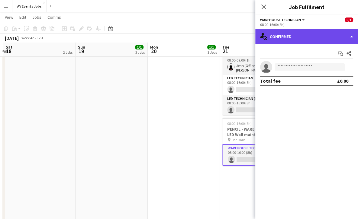
click at [293, 41] on div "single-neutral-actions-check-2 Confirmed" at bounding box center [306, 36] width 103 height 15
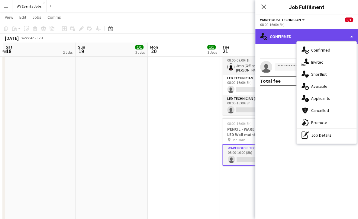
click at [285, 31] on div "single-neutral-actions-check-2 Confirmed" at bounding box center [306, 36] width 103 height 15
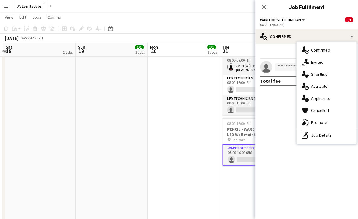
click at [274, 113] on mat-expansion-panel "check Confirmed Start chat Share single-neutral-actions Total fee £0.00" at bounding box center [306, 132] width 103 height 176
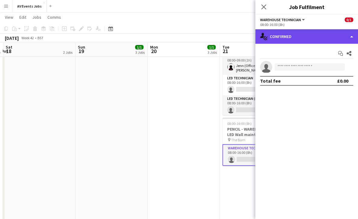
click at [298, 38] on div "single-neutral-actions-check-2 Confirmed" at bounding box center [306, 36] width 103 height 15
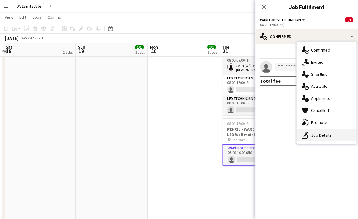
click at [322, 135] on div "pen-write Job Details" at bounding box center [327, 135] width 60 height 12
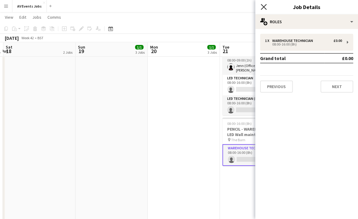
click at [263, 7] on icon "Close pop-in" at bounding box center [264, 7] width 6 height 6
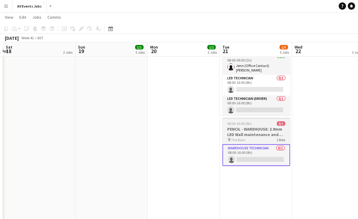
click at [266, 127] on h3 "PENCIL - WAREHOUSE: 2.9mm LED Wall maintenance and prep" at bounding box center [256, 132] width 68 height 11
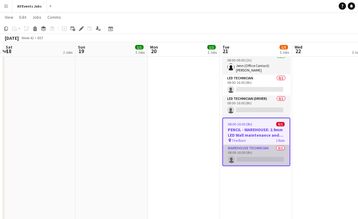
click at [264, 148] on app-card-role "Warehouse Technician 0/1 08:00-16:00 (8h) single-neutral-actions" at bounding box center [256, 155] width 66 height 21
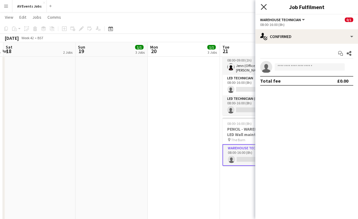
click at [264, 8] on icon at bounding box center [264, 7] width 6 height 6
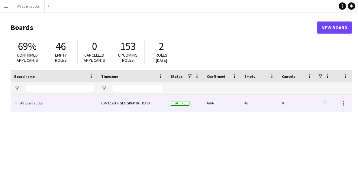
click at [144, 103] on div "(GMT/BST) [GEOGRAPHIC_DATA]" at bounding box center [133, 103] width 70 height 17
click at [91, 100] on link "AV Events Jobs" at bounding box center [54, 103] width 80 height 17
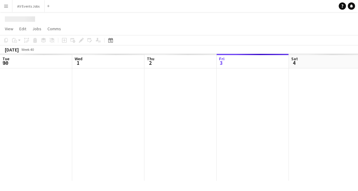
scroll to position [0, 144]
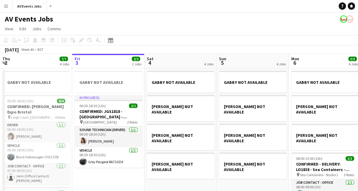
click at [112, 39] on icon at bounding box center [110, 40] width 5 height 5
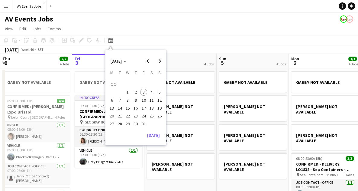
click at [161, 105] on span "19" at bounding box center [159, 107] width 7 height 7
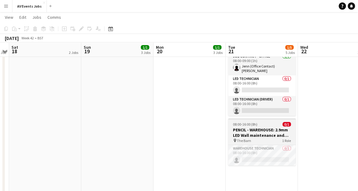
scroll to position [126, 0]
click at [249, 139] on app-job-card "08:00-16:00 (8h) 0/1 PENCIL - WAREHOUSE: 2.9mm LED Wall maintenance and prep pi…" at bounding box center [262, 141] width 68 height 47
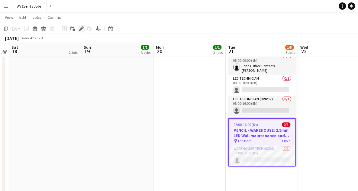
click at [79, 29] on icon "Edit" at bounding box center [81, 28] width 5 height 5
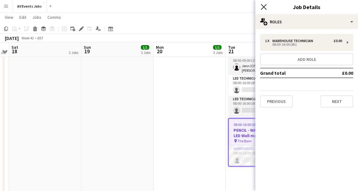
click at [264, 8] on icon at bounding box center [264, 7] width 6 height 6
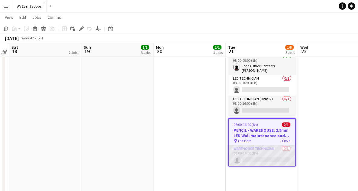
click at [251, 157] on app-card-role "Warehouse Technician 0/1 08:00-16:00 (8h) single-neutral-actions" at bounding box center [262, 155] width 66 height 21
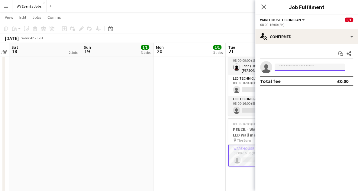
click at [309, 66] on input at bounding box center [310, 66] width 70 height 7
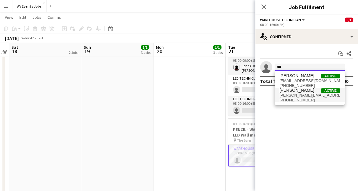
type input "***"
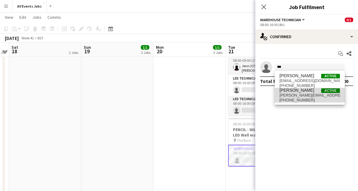
click at [300, 99] on span "+447483822944" at bounding box center [310, 100] width 60 height 5
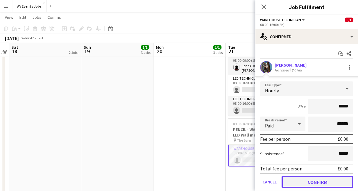
click at [310, 181] on button "Confirm" at bounding box center [318, 182] width 72 height 12
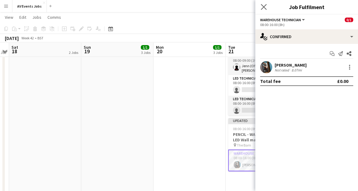
click at [260, 5] on app-icon "Close pop-in" at bounding box center [264, 7] width 9 height 9
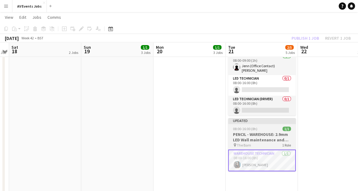
click at [262, 134] on h3 "PENCIL - WAREHOUSE: 2.9mm LED Wall maintenance and prep" at bounding box center [262, 136] width 68 height 11
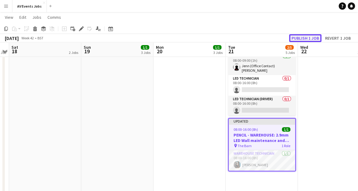
click at [312, 38] on button "Publish 1 job" at bounding box center [305, 38] width 32 height 8
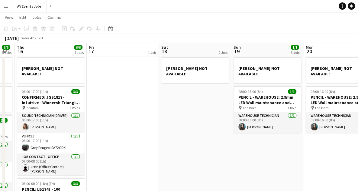
scroll to position [0, 186]
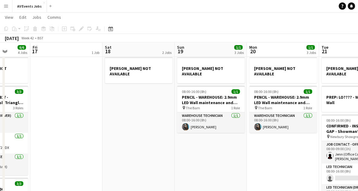
click at [86, 148] on app-date-cell "GABBY NOT AVAILABLE" at bounding box center [66, 166] width 72 height 273
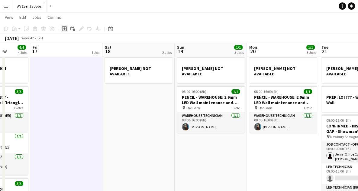
click at [65, 27] on icon "Add job" at bounding box center [64, 28] width 5 height 5
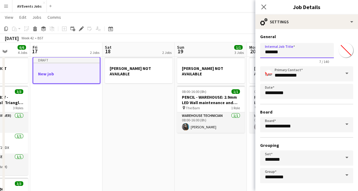
drag, startPoint x: 289, startPoint y: 50, endPoint x: 251, endPoint y: 49, distance: 38.4
click at [251, 49] on body "Menu Boards Boards Boards All jobs Status Workforce Workforce My Workforce Recr…" at bounding box center [179, 133] width 358 height 340
type input "*"
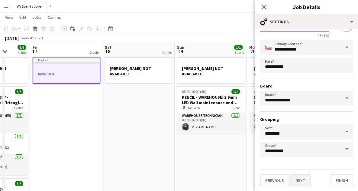
type input "**********"
click at [303, 177] on button "Next" at bounding box center [300, 180] width 20 height 12
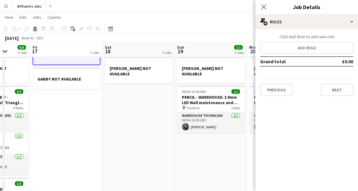
scroll to position [0, 0]
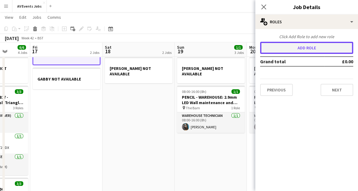
click at [291, 47] on button "Add role" at bounding box center [306, 48] width 93 height 12
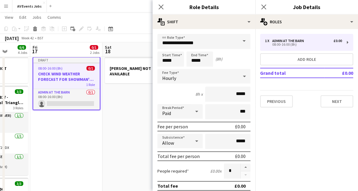
click at [238, 42] on span at bounding box center [244, 41] width 13 height 15
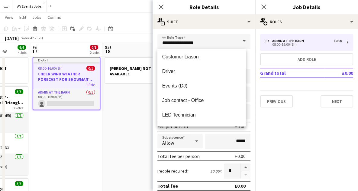
scroll to position [110, 0]
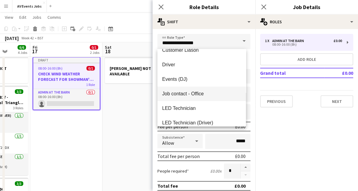
click at [199, 95] on span "Job contact - Office" at bounding box center [201, 94] width 79 height 6
type input "**********"
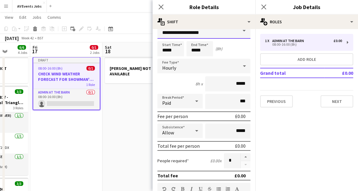
scroll to position [11, 0]
drag, startPoint x: 178, startPoint y: 51, endPoint x: 150, endPoint y: 50, distance: 28.4
click at [150, 50] on body "Menu Boards Boards Boards All jobs Status Workforce Workforce My Workforce Recr…" at bounding box center [179, 133] width 358 height 340
type input "*****"
drag, startPoint x: 203, startPoint y: 51, endPoint x: 185, endPoint y: 47, distance: 18.7
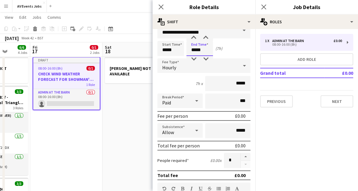
click at [185, 47] on div "Start Time ***** End Time ***** (7h)" at bounding box center [203, 48] width 93 height 15
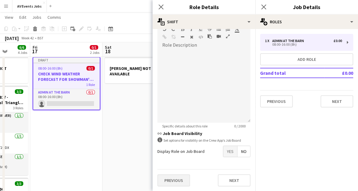
type input "*****"
click at [178, 179] on button "Previous" at bounding box center [173, 180] width 33 height 12
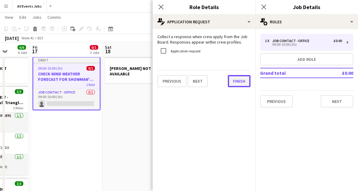
click at [238, 79] on button "Finish" at bounding box center [239, 81] width 23 height 12
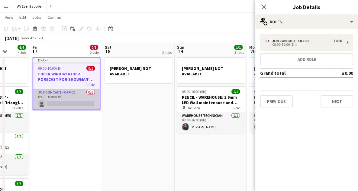
click at [64, 98] on app-card-role "Job contact - Office 0/1 09:00-10:00 (1h) single-neutral-actions" at bounding box center [66, 99] width 66 height 21
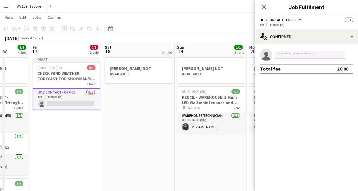
click at [298, 54] on input at bounding box center [310, 54] width 70 height 7
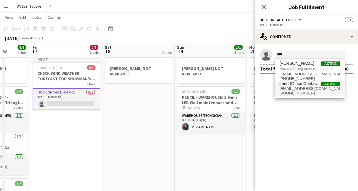
type input "****"
click at [305, 91] on span "+447367634401" at bounding box center [310, 93] width 60 height 5
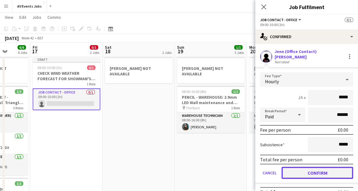
click at [306, 174] on button "Confirm" at bounding box center [318, 173] width 72 height 12
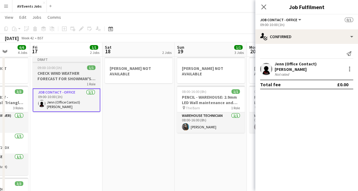
click at [54, 76] on h3 "CHECK WIND WEATHER FORECAST FOR SHOWMAN'S SHOW" at bounding box center [67, 75] width 68 height 11
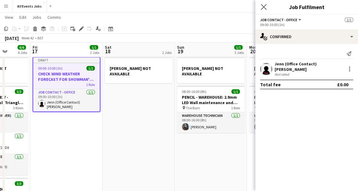
click at [267, 6] on icon "Close pop-in" at bounding box center [264, 7] width 6 height 6
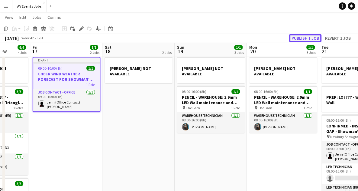
click at [310, 37] on button "Publish 1 job" at bounding box center [305, 38] width 32 height 8
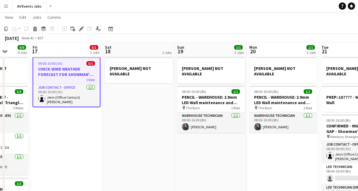
click at [222, 157] on app-date-cell "GABBY NOT AVAILABLE MAIR NOT AVAILABLE 08:00-16:00 (8h) 1/1 PENCIL - WAREHOUSE:…" at bounding box center [211, 166] width 72 height 273
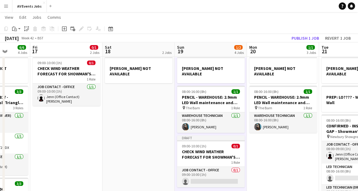
click at [285, 146] on app-date-cell "GABBY NOT AVAILABLE MAIR NOT AVAILABLE 08:00-16:00 (8h) 1/1 PENCIL - WAREHOUSE:…" at bounding box center [283, 166] width 72 height 273
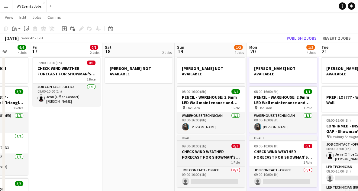
click at [213, 149] on h3 "CHECK WIND WEATHER FORECAST FOR SHOWMAN'S SHOW" at bounding box center [211, 154] width 68 height 11
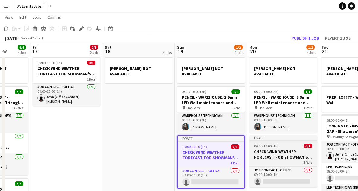
click at [289, 149] on h3 "CHECK WIND WEATHER FORECAST FOR SHOWMAN'S SHOW" at bounding box center [283, 154] width 68 height 11
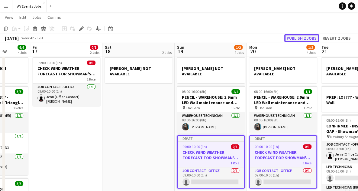
click at [297, 38] on button "Publish 2 jobs" at bounding box center [301, 38] width 35 height 8
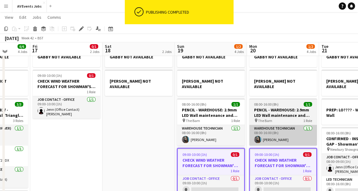
scroll to position [24, 0]
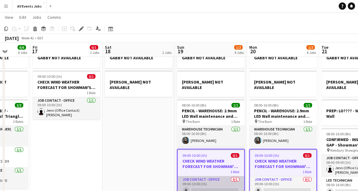
click at [209, 184] on app-card-role "Job contact - Office 0/1 09:00-10:00 (1h) single-neutral-actions" at bounding box center [211, 186] width 66 height 21
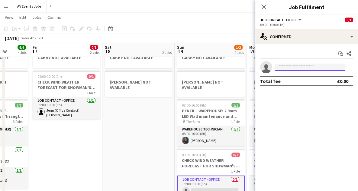
click at [295, 68] on input at bounding box center [310, 66] width 70 height 7
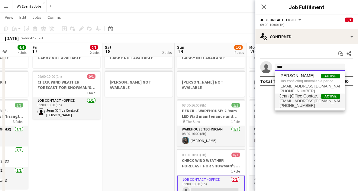
type input "****"
click at [297, 96] on span "Jenn (Office Contact) [PERSON_NAME]" at bounding box center [301, 95] width 42 height 5
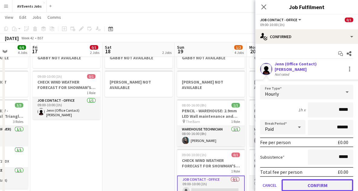
click at [334, 181] on button "Confirm" at bounding box center [318, 185] width 72 height 12
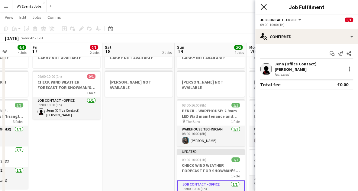
click at [262, 8] on icon at bounding box center [264, 7] width 6 height 6
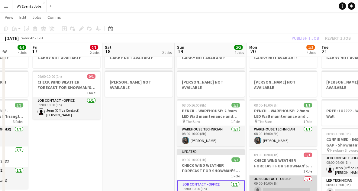
click at [272, 176] on app-card-role "Job contact - Office 0/1 09:00-10:00 (1h) single-neutral-actions" at bounding box center [283, 185] width 68 height 21
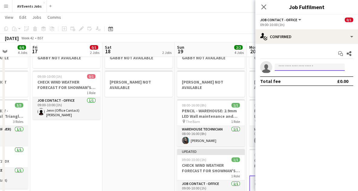
click at [300, 64] on input at bounding box center [310, 66] width 70 height 7
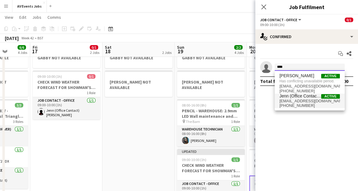
type input "****"
click at [301, 104] on span "+447367634401" at bounding box center [310, 105] width 60 height 5
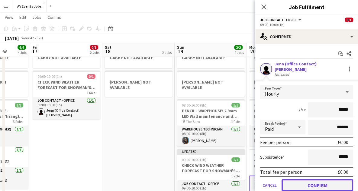
click at [322, 189] on button "Confirm" at bounding box center [318, 185] width 72 height 12
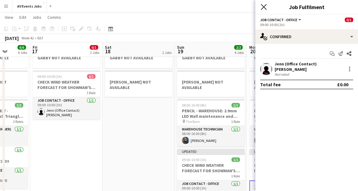
click at [261, 7] on icon "Close pop-in" at bounding box center [264, 7] width 6 height 6
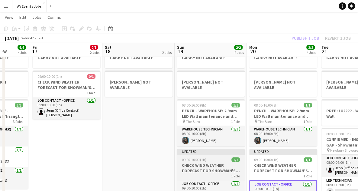
click at [220, 162] on h3 "CHECK WIND WEATHER FORECAST FOR SHOWMAN'S SHOW" at bounding box center [211, 167] width 68 height 11
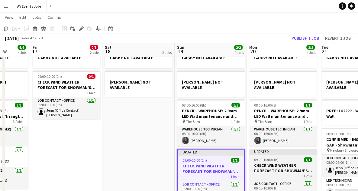
click at [261, 166] on h3 "CHECK WIND WEATHER FORECAST FOR SHOWMAN'S SHOW" at bounding box center [283, 167] width 68 height 11
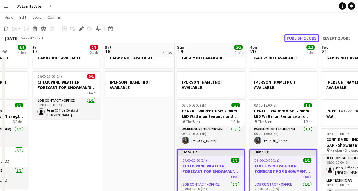
click at [298, 38] on button "Publish 2 jobs" at bounding box center [301, 38] width 35 height 8
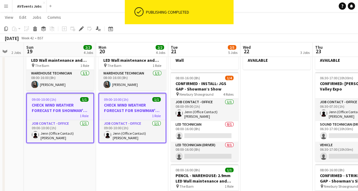
scroll to position [0, 196]
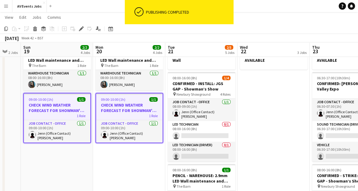
click at [257, 150] on app-date-cell "DELIVERY: LO???? - Wise/Yes LED Wall GABBY NOT AVAILABLE MAIR NOT AVAILABLE" at bounding box center [274, 124] width 72 height 273
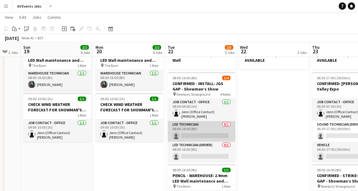
scroll to position [21, 0]
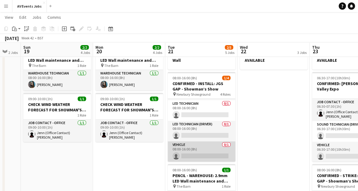
click at [195, 141] on app-card-role "Vehicle 0/1 08:00-16:00 (8h) single-neutral-actions" at bounding box center [202, 151] width 68 height 21
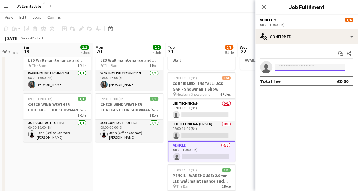
click at [291, 65] on input at bounding box center [310, 66] width 70 height 7
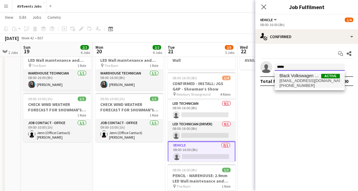
type input "*****"
click at [291, 78] on span "Black Volkswagen OV21TZB" at bounding box center [301, 75] width 42 height 5
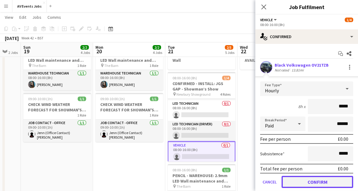
click at [313, 178] on button "Confirm" at bounding box center [318, 182] width 72 height 12
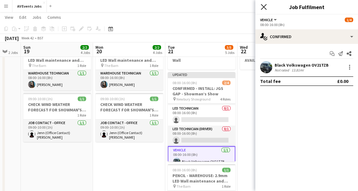
click at [265, 6] on icon at bounding box center [264, 7] width 6 height 6
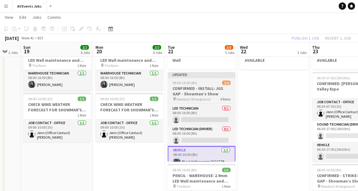
click at [221, 80] on div "08:00-16:00 (8h) 2/4" at bounding box center [202, 82] width 68 height 5
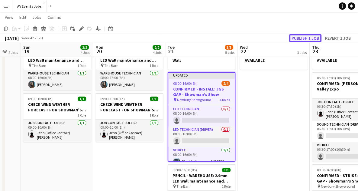
click at [305, 39] on button "Publish 1 job" at bounding box center [305, 38] width 32 height 8
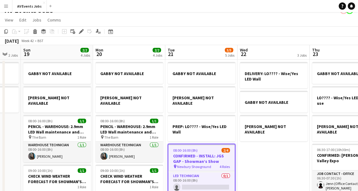
scroll to position [0, 0]
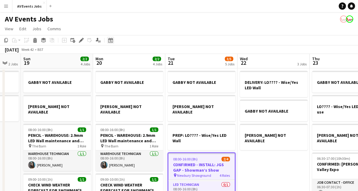
click at [109, 42] on icon "Date picker" at bounding box center [110, 40] width 5 height 5
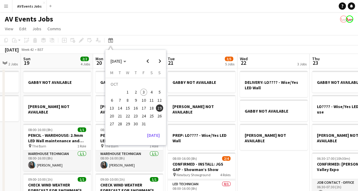
click at [145, 92] on span "3" at bounding box center [143, 92] width 7 height 7
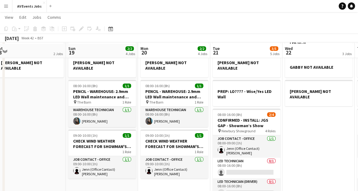
scroll to position [44, 0]
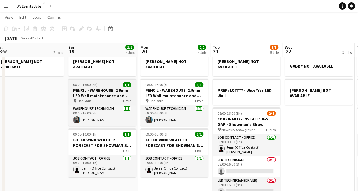
click at [112, 93] on h3 "PENCIL - WAREHOUSE: 2.9mm LED Wall maintenance and prep" at bounding box center [102, 92] width 68 height 11
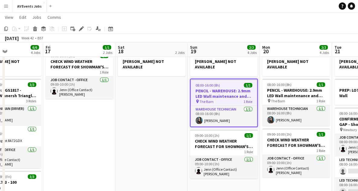
scroll to position [0, 173]
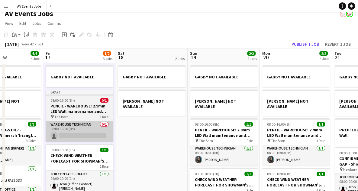
scroll to position [5, 0]
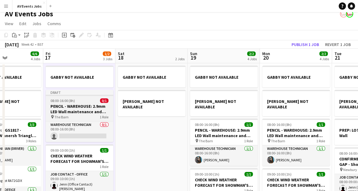
click at [83, 104] on h3 "PENCIL - WAREHOUSE: 2.9mm LED Wall maintenance and prep" at bounding box center [80, 108] width 68 height 11
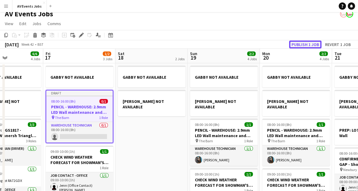
click at [308, 45] on button "Publish 1 job" at bounding box center [305, 44] width 32 height 8
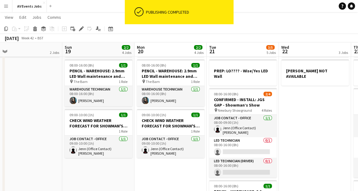
scroll to position [0, 231]
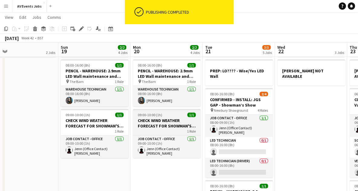
click at [180, 118] on h3 "CHECK WIND WEATHER FORECAST FOR SHOWMAN'S SHOW" at bounding box center [167, 123] width 68 height 11
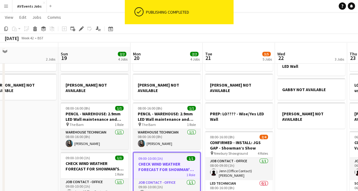
scroll to position [21, 0]
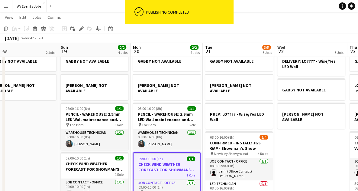
click at [180, 116] on h3 "PENCIL - WAREHOUSE: 2.9mm LED Wall maintenance and prep" at bounding box center [167, 116] width 68 height 11
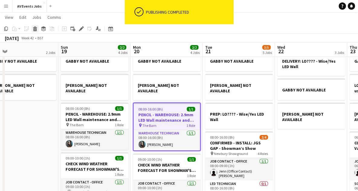
click at [36, 28] on icon at bounding box center [35, 29] width 3 height 3
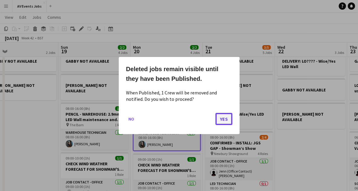
click at [229, 119] on button "Yes" at bounding box center [223, 119] width 17 height 12
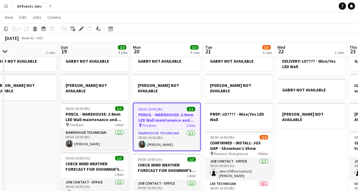
scroll to position [21, 0]
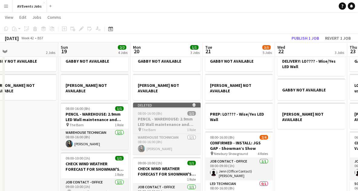
click at [175, 121] on h3 "PENCIL - WAREHOUSE: 2.9mm LED Wall maintenance and prep" at bounding box center [167, 121] width 68 height 11
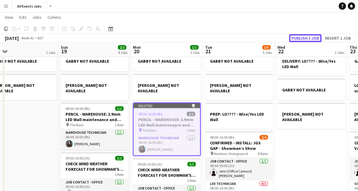
click at [301, 36] on button "Publish 1 job" at bounding box center [305, 38] width 32 height 8
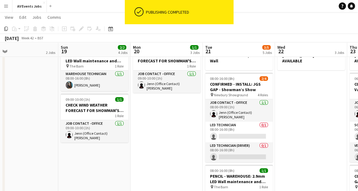
scroll to position [21, 0]
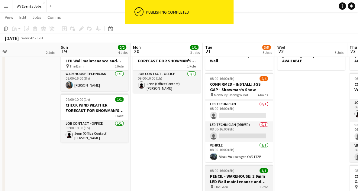
click at [244, 175] on h3 "PENCIL - WAREHOUSE: 2.9mm LED Wall maintenance and prep" at bounding box center [239, 178] width 68 height 11
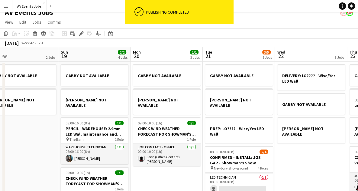
scroll to position [5, 0]
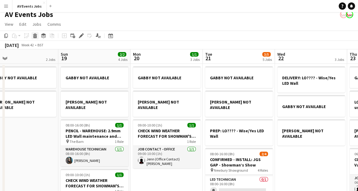
click at [33, 37] on icon "Delete" at bounding box center [35, 35] width 5 height 5
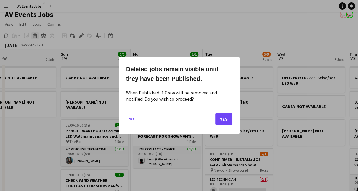
scroll to position [0, 0]
click at [221, 119] on button "Yes" at bounding box center [223, 119] width 17 height 12
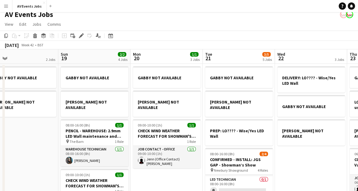
scroll to position [5, 0]
click at [303, 42] on button "Publish 1 job" at bounding box center [305, 45] width 32 height 8
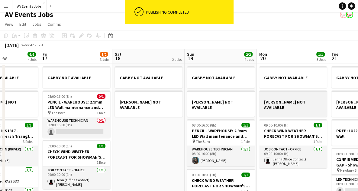
scroll to position [0, 176]
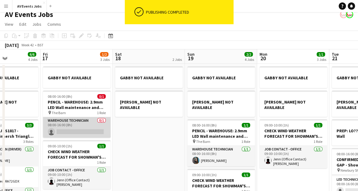
click at [82, 118] on app-card-role "Warehouse Technician 0/1 08:00-16:00 (8h) single-neutral-actions" at bounding box center [77, 127] width 68 height 21
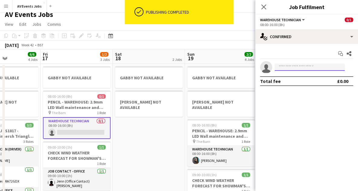
click at [288, 68] on input at bounding box center [310, 66] width 70 height 7
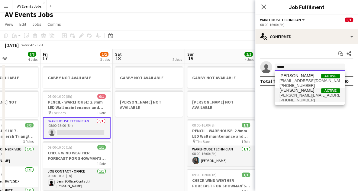
type input "*****"
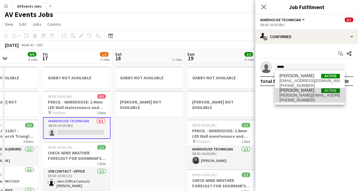
click at [297, 99] on span "+447483822944" at bounding box center [310, 100] width 60 height 5
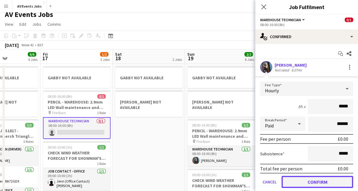
click at [309, 181] on button "Confirm" at bounding box center [318, 182] width 72 height 12
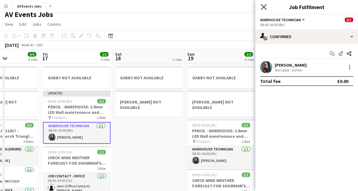
click at [266, 7] on icon "Close pop-in" at bounding box center [264, 7] width 6 height 6
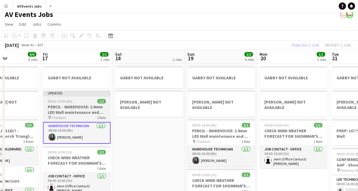
click at [94, 105] on h3 "PENCIL - WAREHOUSE: 2.9mm LED Wall maintenance and prep" at bounding box center [77, 109] width 68 height 11
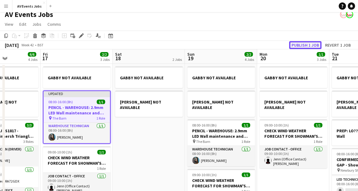
click at [302, 44] on button "Publish 1 job" at bounding box center [305, 45] width 32 height 8
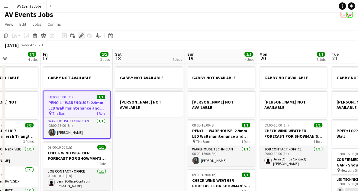
click at [79, 35] on icon "Edit" at bounding box center [81, 35] width 5 height 5
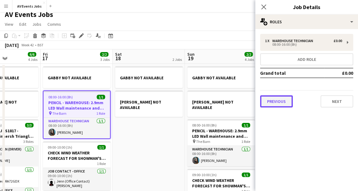
click at [270, 99] on button "Previous" at bounding box center [276, 101] width 33 height 12
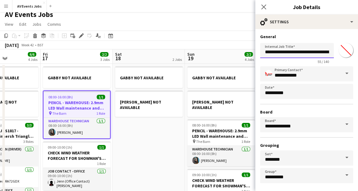
click at [272, 53] on input "**********" at bounding box center [297, 50] width 74 height 15
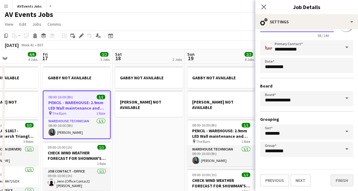
type input "**********"
click at [339, 180] on button "Finish" at bounding box center [342, 180] width 23 height 12
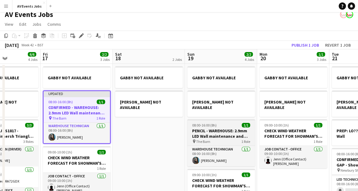
click at [217, 128] on h3 "PENCIL - WAREHOUSE: 2.9mm LED Wall maintenance and prep" at bounding box center [221, 133] width 68 height 11
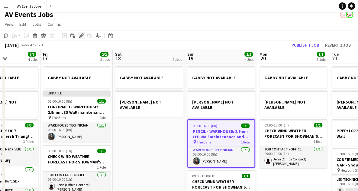
drag, startPoint x: 93, startPoint y: 50, endPoint x: 78, endPoint y: 39, distance: 18.7
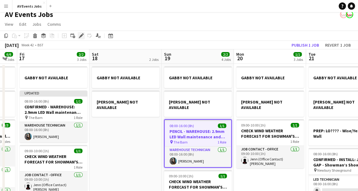
click at [80, 37] on icon "Edit" at bounding box center [81, 35] width 5 height 5
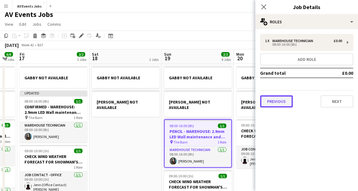
click at [278, 102] on button "Previous" at bounding box center [276, 101] width 33 height 12
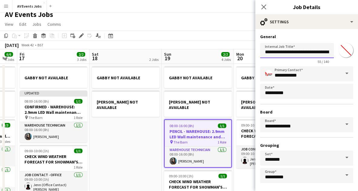
click at [271, 49] on input "**********" at bounding box center [297, 50] width 74 height 15
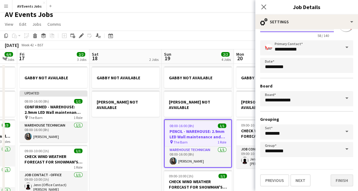
type input "**********"
click at [337, 180] on button "Finish" at bounding box center [342, 180] width 23 height 12
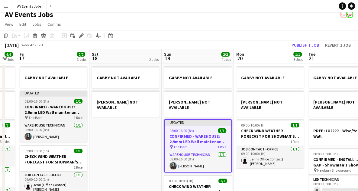
click at [53, 107] on h3 "CONFIRMED - WAREHOUSE: 2.9mm LED Wall maintenance and prep" at bounding box center [54, 109] width 68 height 11
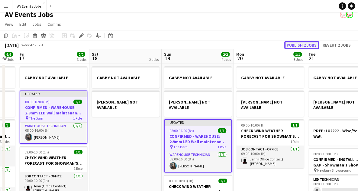
click at [307, 41] on button "Publish 2 jobs" at bounding box center [301, 45] width 35 height 8
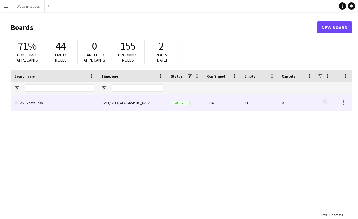
click at [47, 108] on link "AV Events Jobs" at bounding box center [54, 103] width 80 height 17
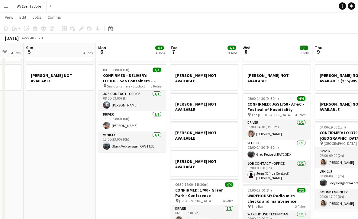
scroll to position [89, 0]
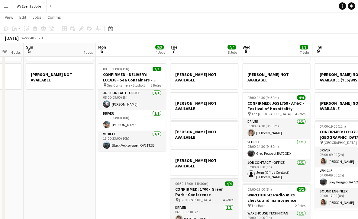
click at [208, 187] on h3 "CONFIRMED: 1700 - Green Park - Conference" at bounding box center [204, 192] width 68 height 11
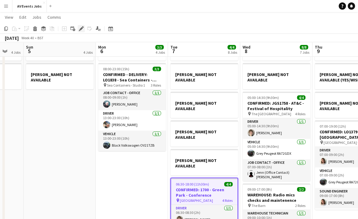
click at [83, 30] on icon "Edit" at bounding box center [81, 28] width 5 height 5
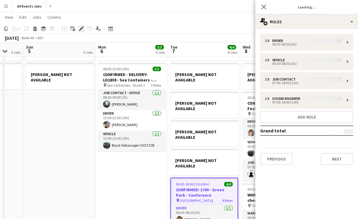
type input "**********"
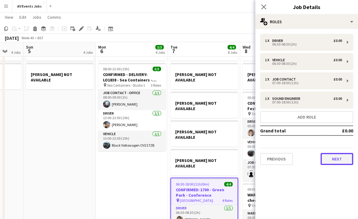
click at [344, 162] on button "Next" at bounding box center [337, 159] width 33 height 12
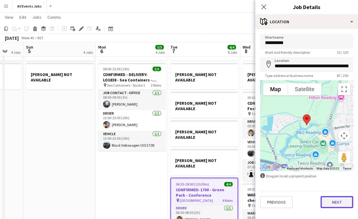
click at [338, 202] on button "Next" at bounding box center [337, 202] width 33 height 12
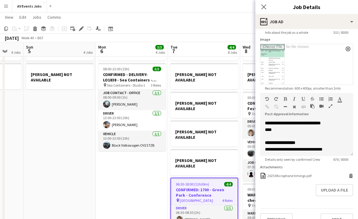
scroll to position [94, 0]
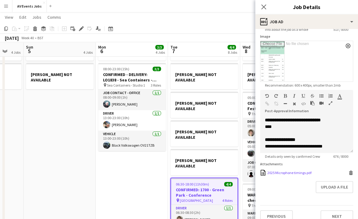
click at [349, 175] on icon "Delete" at bounding box center [351, 173] width 5 height 5
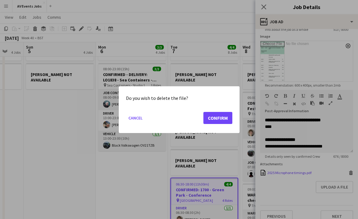
scroll to position [0, 0]
click at [208, 117] on button "Confirm" at bounding box center [217, 118] width 29 height 12
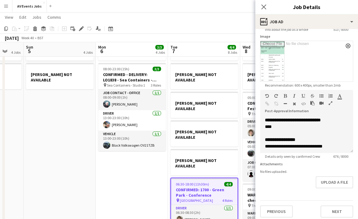
scroll to position [102, 0]
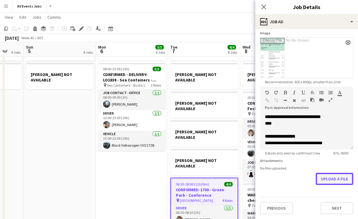
click at [334, 183] on button "Upload a file" at bounding box center [334, 179] width 37 height 12
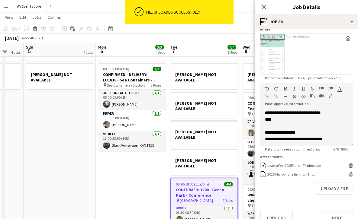
scroll to position [115, 0]
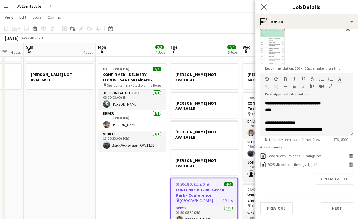
click at [267, 9] on app-icon "Close pop-in" at bounding box center [264, 7] width 9 height 9
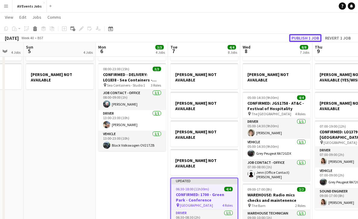
click at [316, 36] on button "Publish 1 job" at bounding box center [305, 38] width 32 height 8
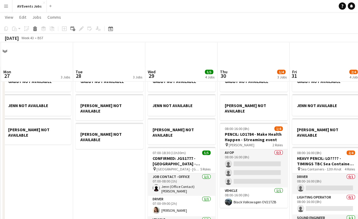
scroll to position [44, 0]
